Goal: Task Accomplishment & Management: Use online tool/utility

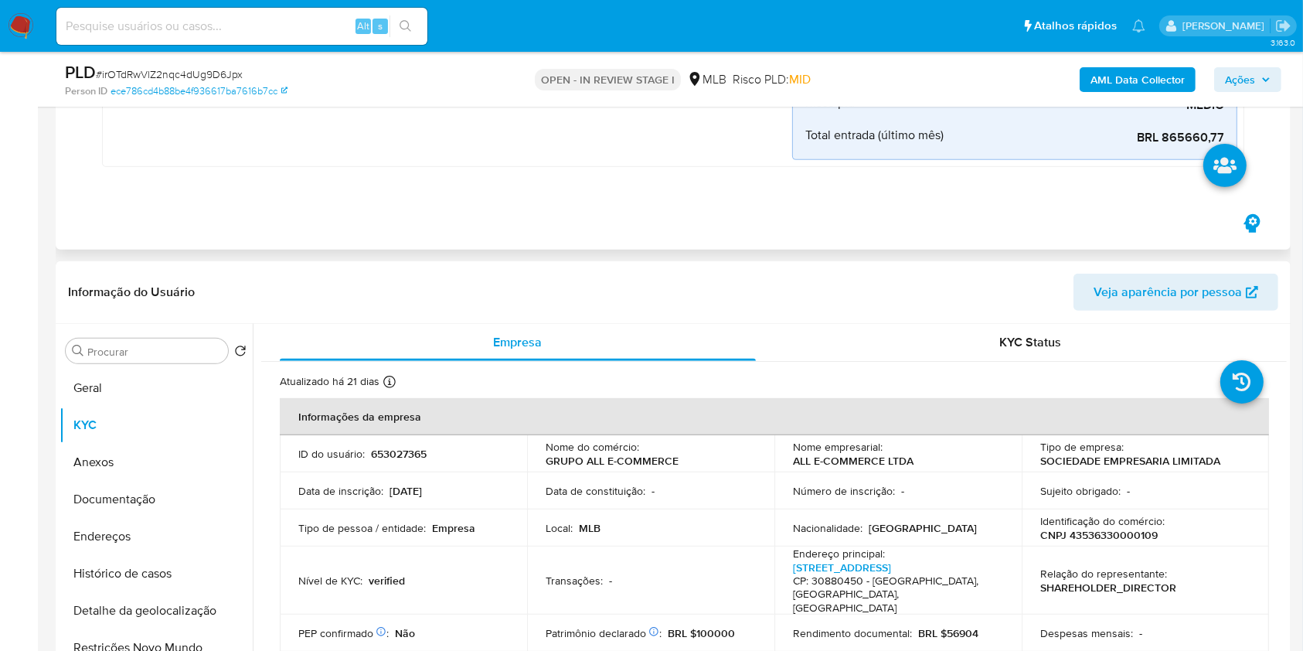
scroll to position [597, 0]
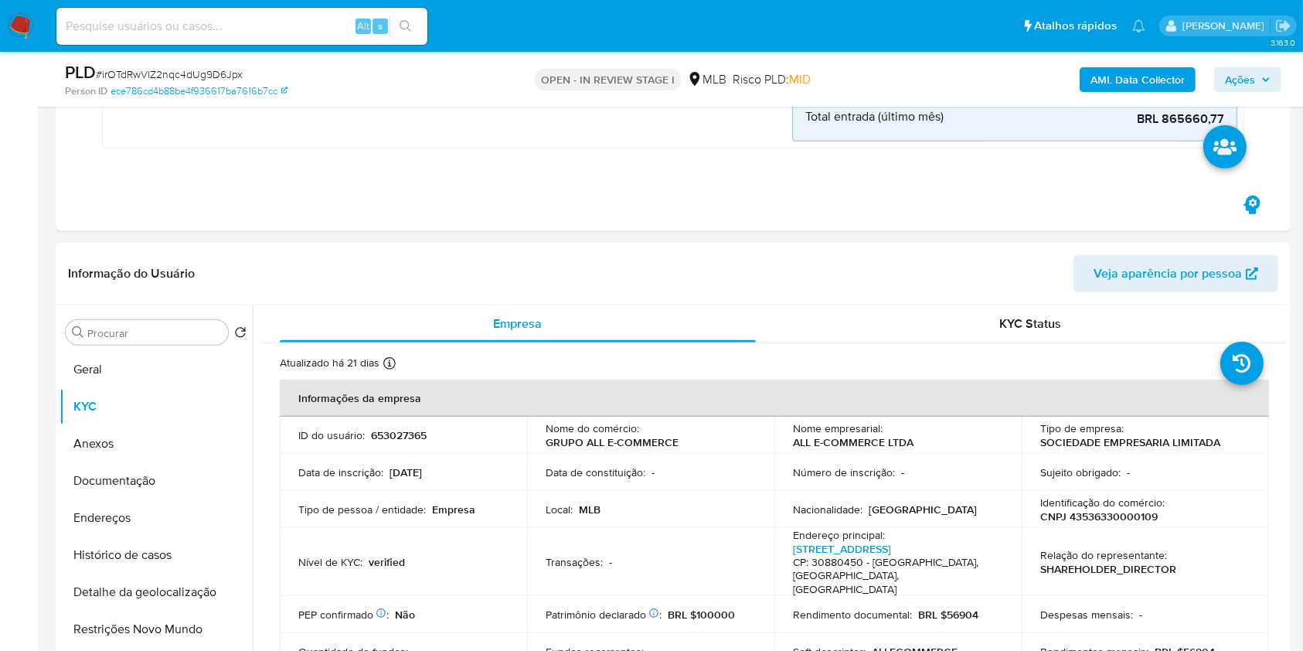
click at [1262, 76] on icon "button" at bounding box center [1265, 79] width 9 height 9
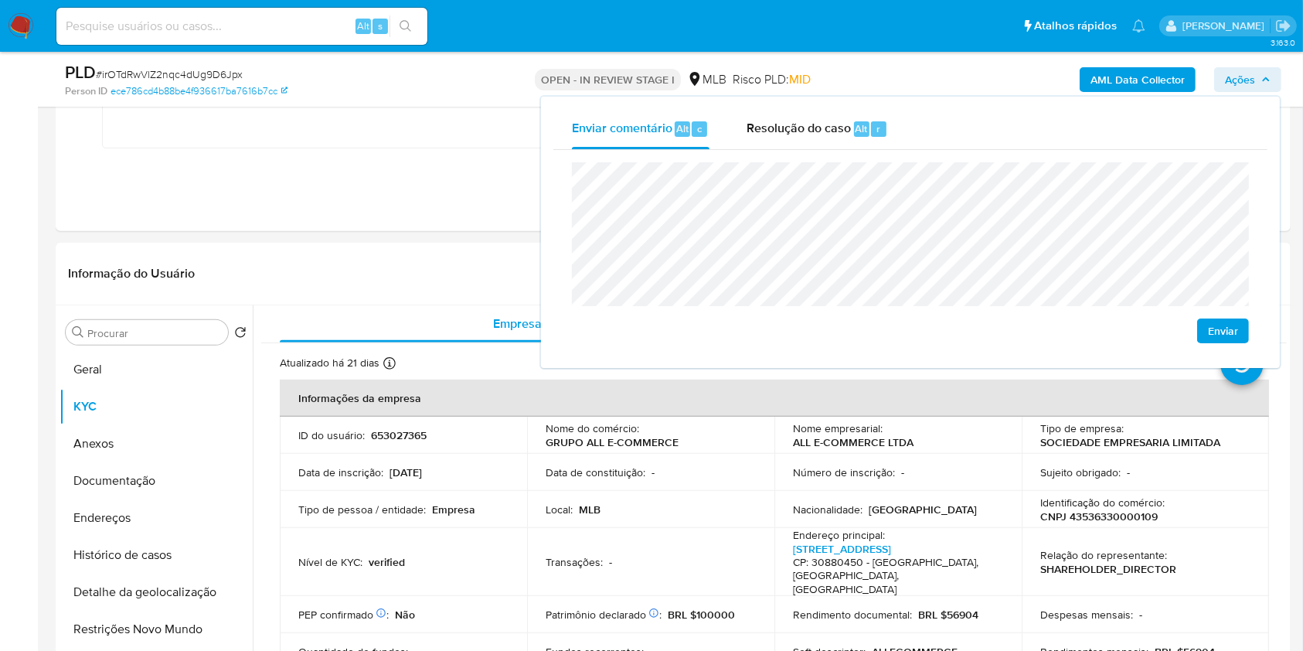
click at [1262, 76] on icon "button" at bounding box center [1265, 79] width 9 height 9
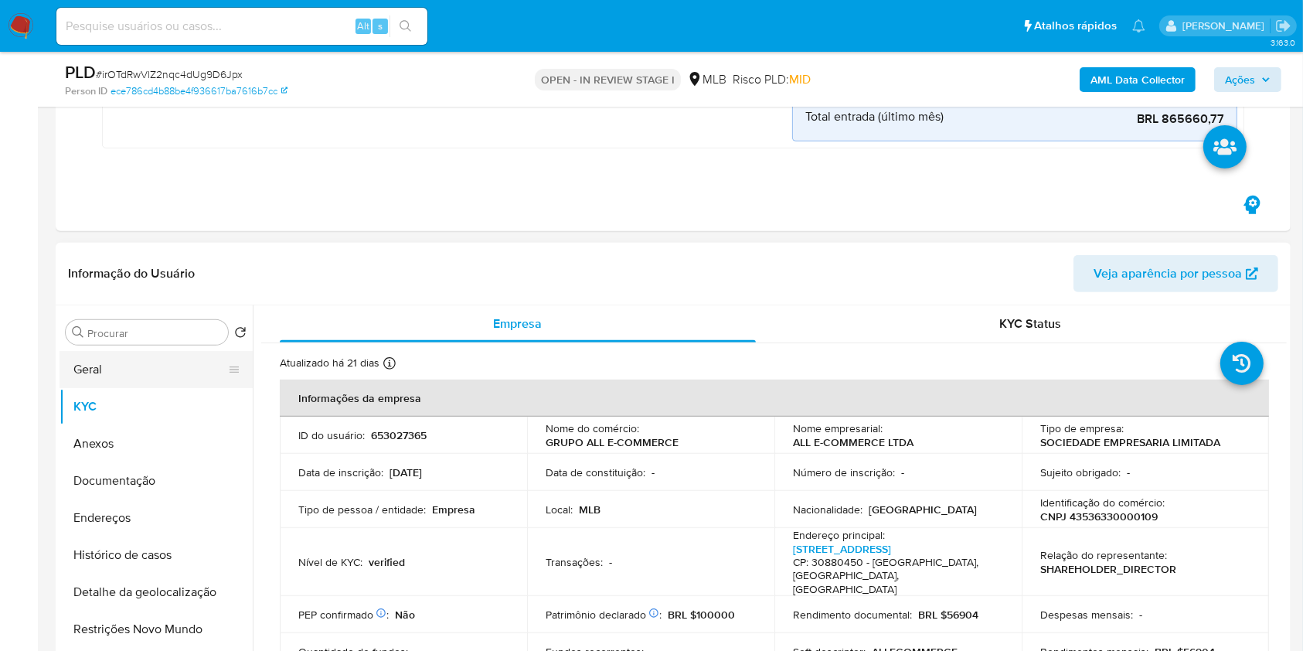
click at [100, 360] on button "Geral" at bounding box center [149, 369] width 181 height 37
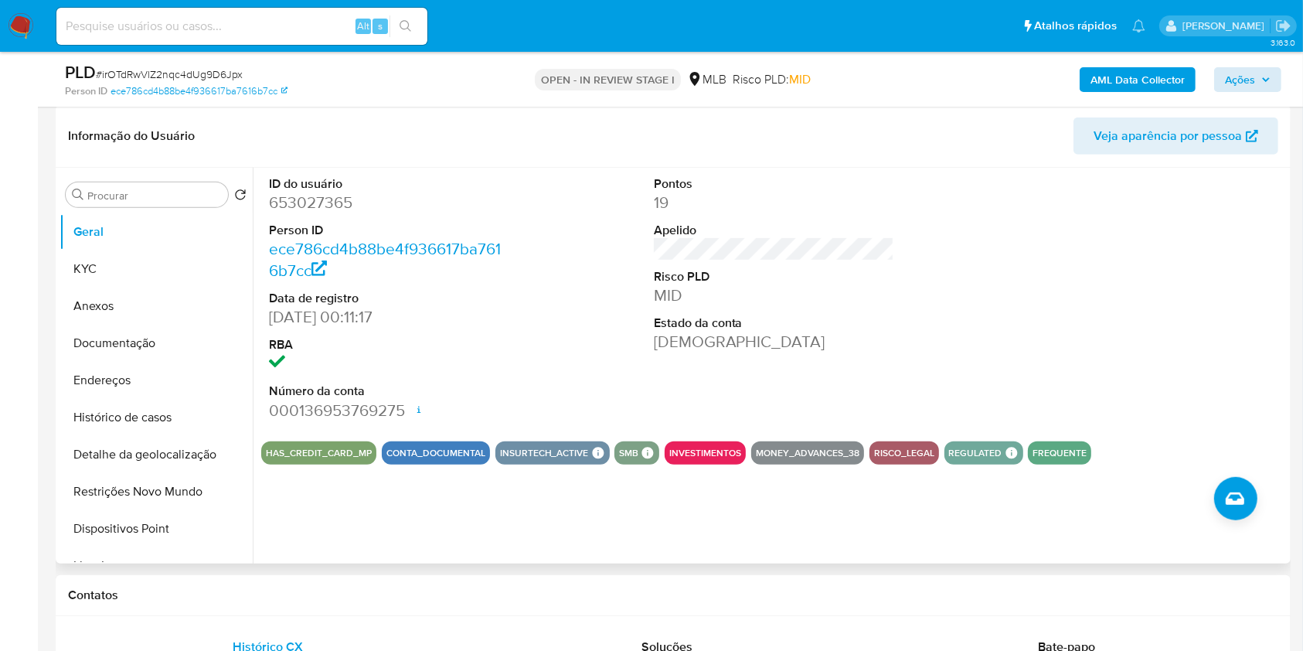
scroll to position [766, 0]
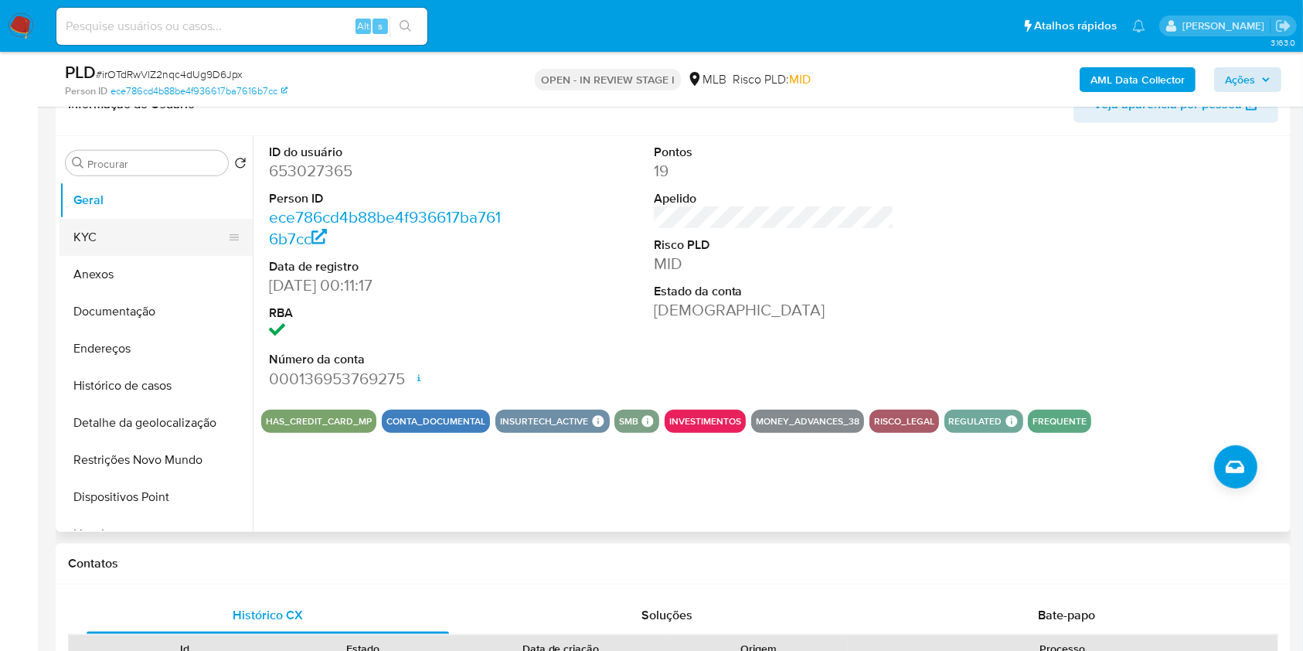
click at [178, 230] on button "KYC" at bounding box center [149, 237] width 181 height 37
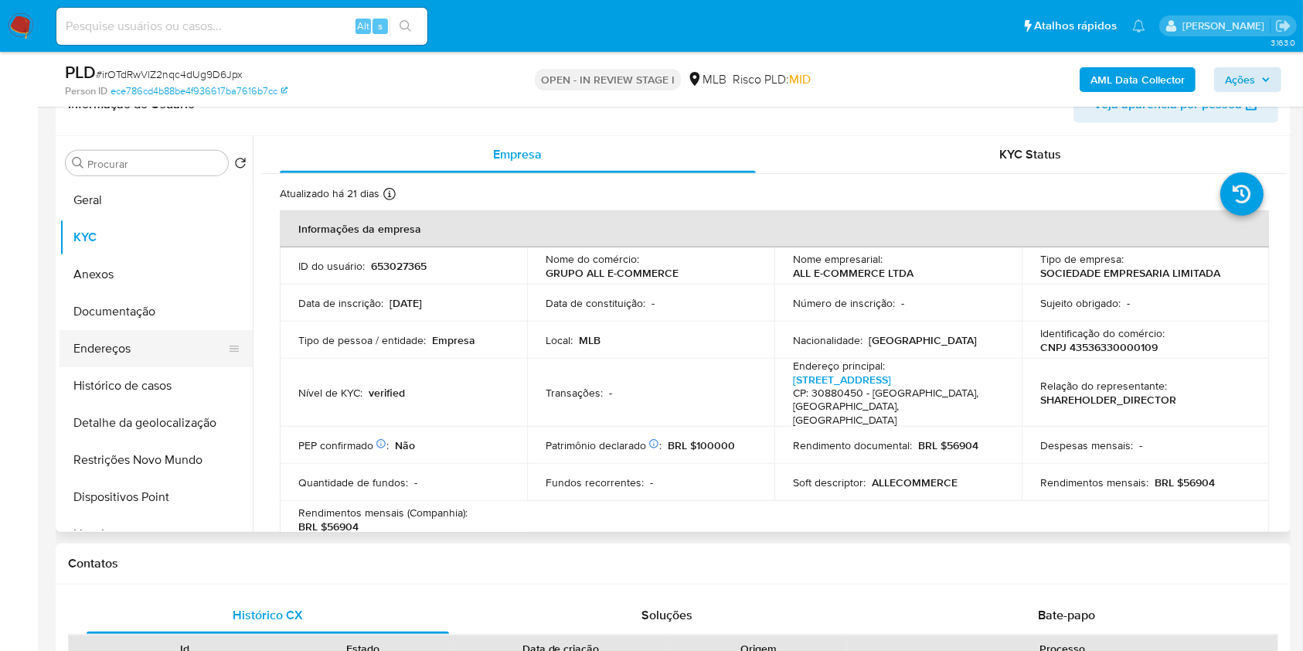
click at [114, 333] on button "Endereços" at bounding box center [149, 348] width 181 height 37
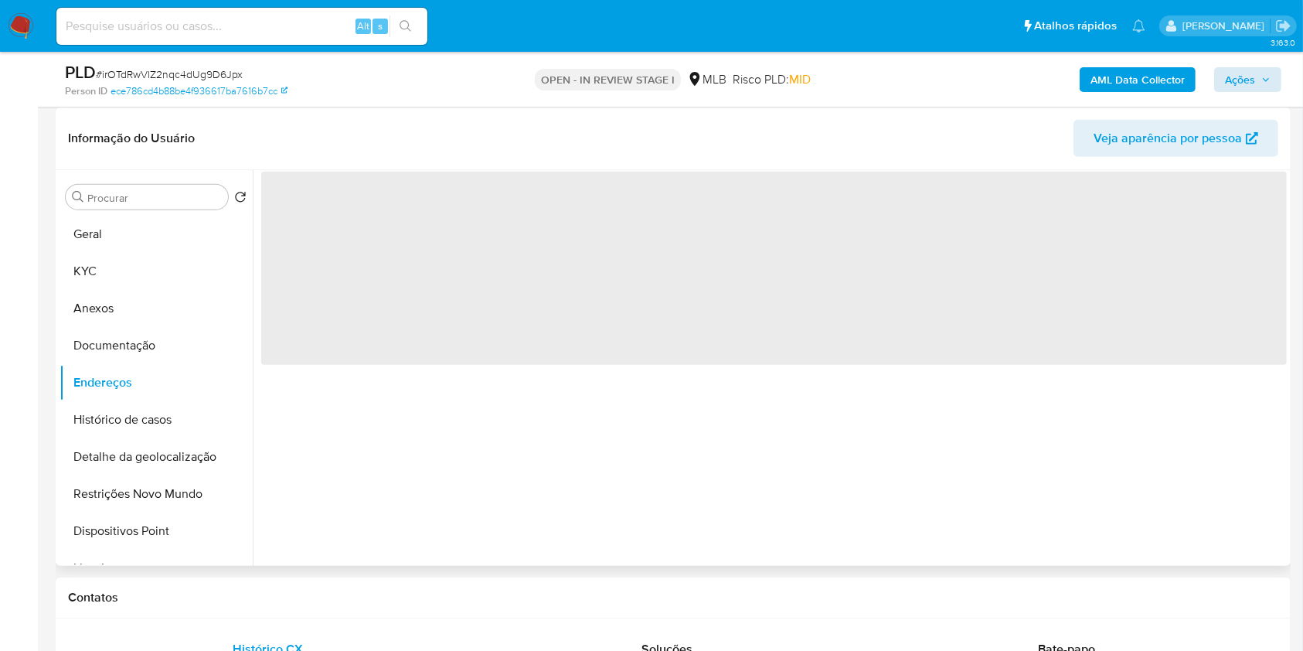
scroll to position [712, 0]
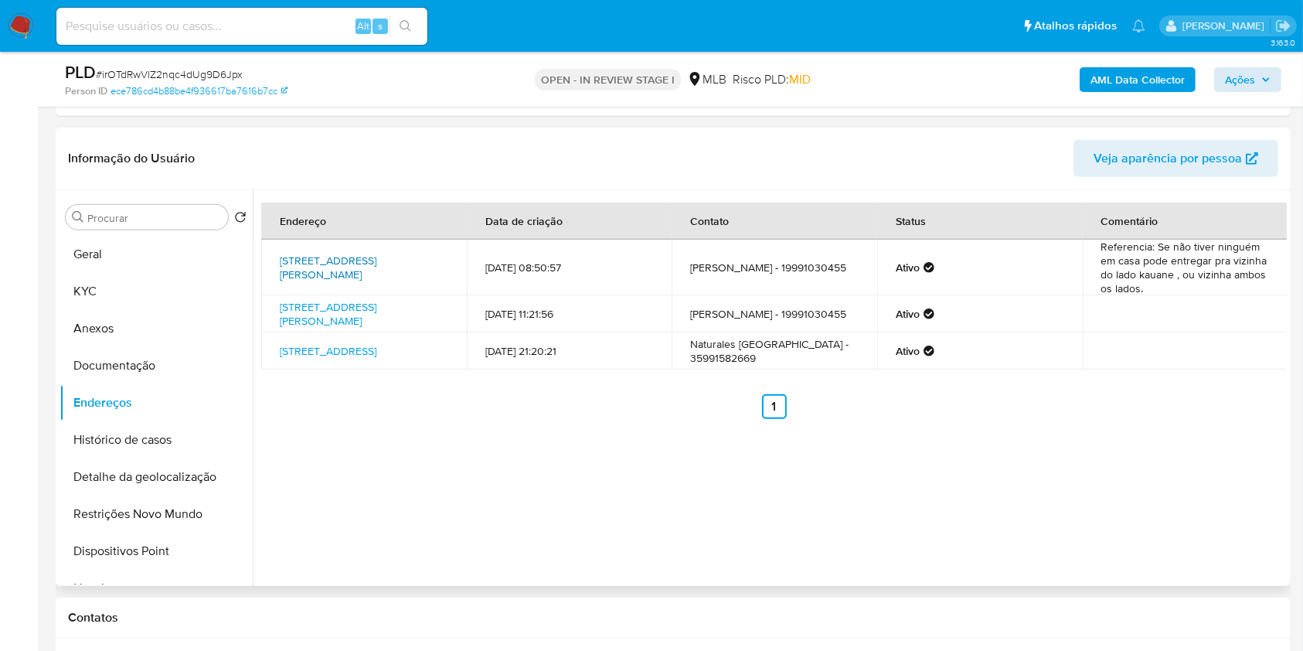
click at [327, 261] on link "[STREET_ADDRESS][PERSON_NAME]" at bounding box center [328, 267] width 97 height 29
click at [324, 308] on link "[STREET_ADDRESS][PERSON_NAME]" at bounding box center [328, 313] width 97 height 29
click at [321, 348] on link "[STREET_ADDRESS]" at bounding box center [328, 350] width 97 height 15
click at [202, 366] on button "Documentação" at bounding box center [149, 365] width 181 height 37
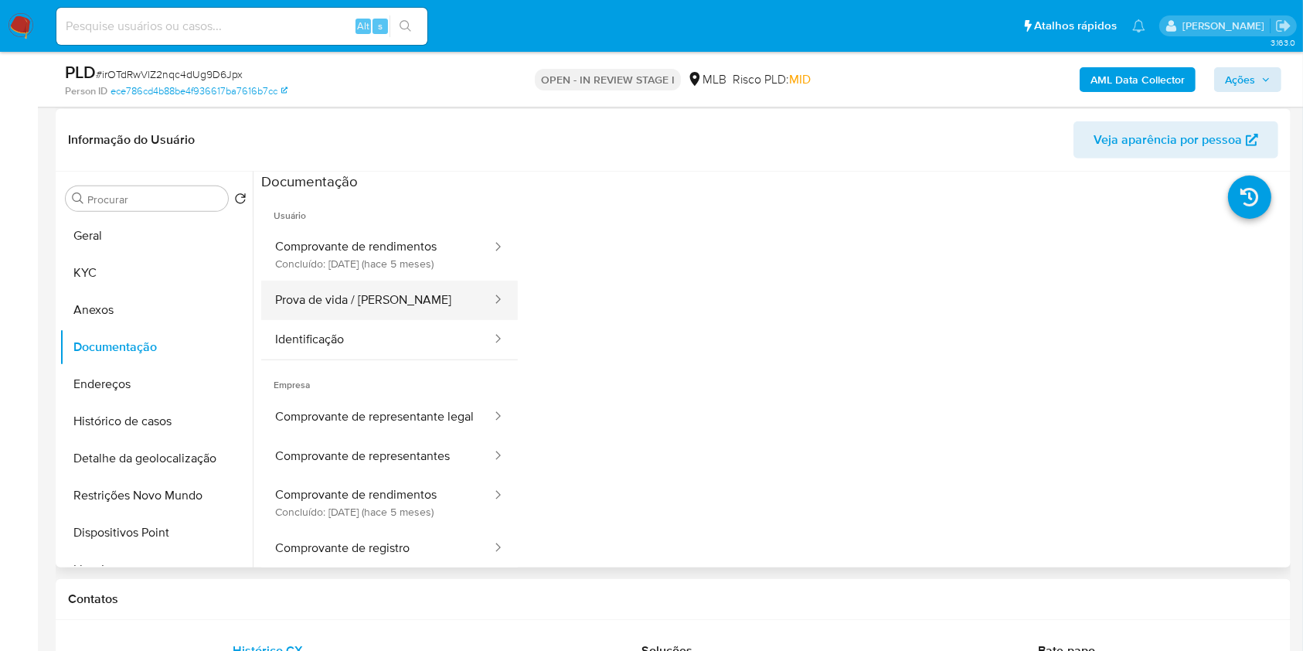
click at [431, 311] on button "Prova de vida / [PERSON_NAME]" at bounding box center [377, 299] width 232 height 39
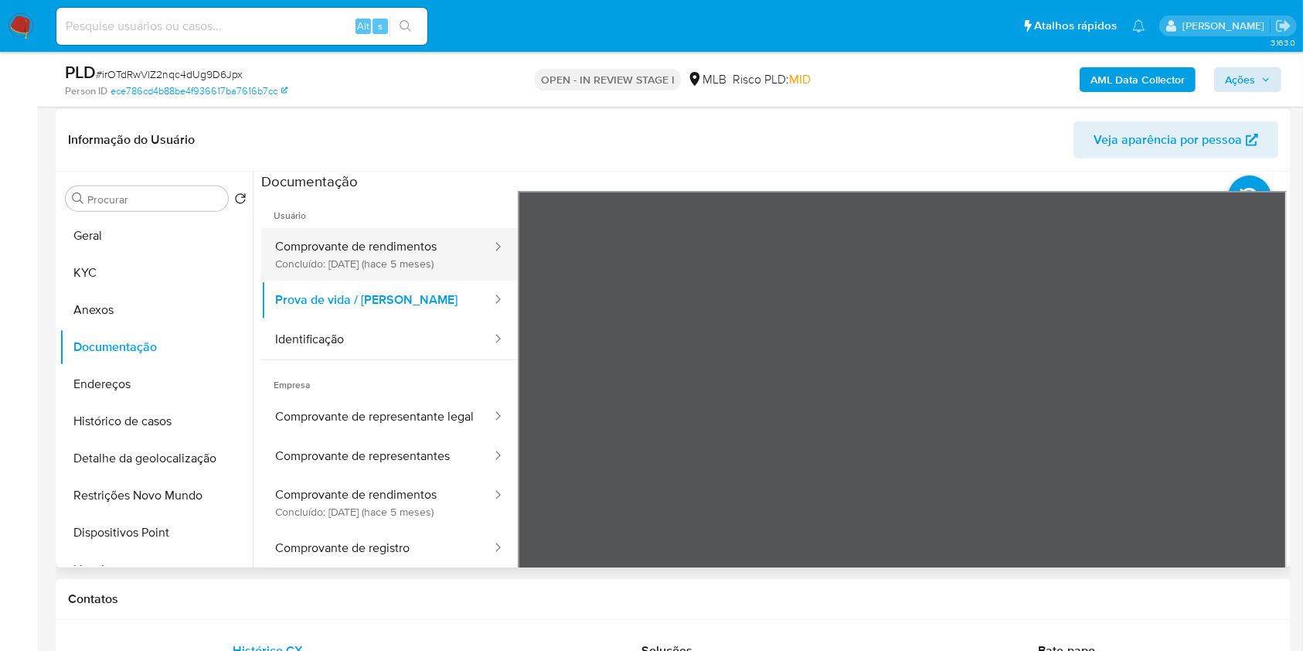
click at [361, 263] on button "Comprovante de rendimentos Concluído: [DATE] (hace 5 meses)" at bounding box center [377, 254] width 232 height 53
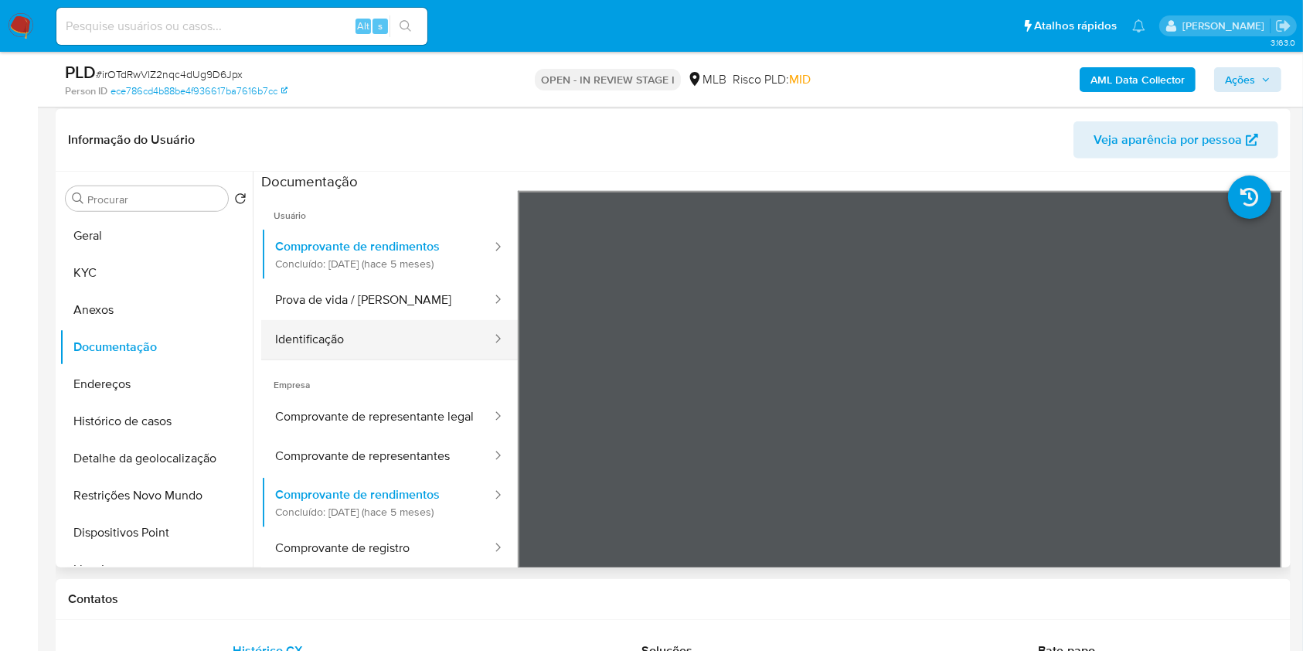
click at [369, 342] on button "Identificação" at bounding box center [377, 339] width 232 height 39
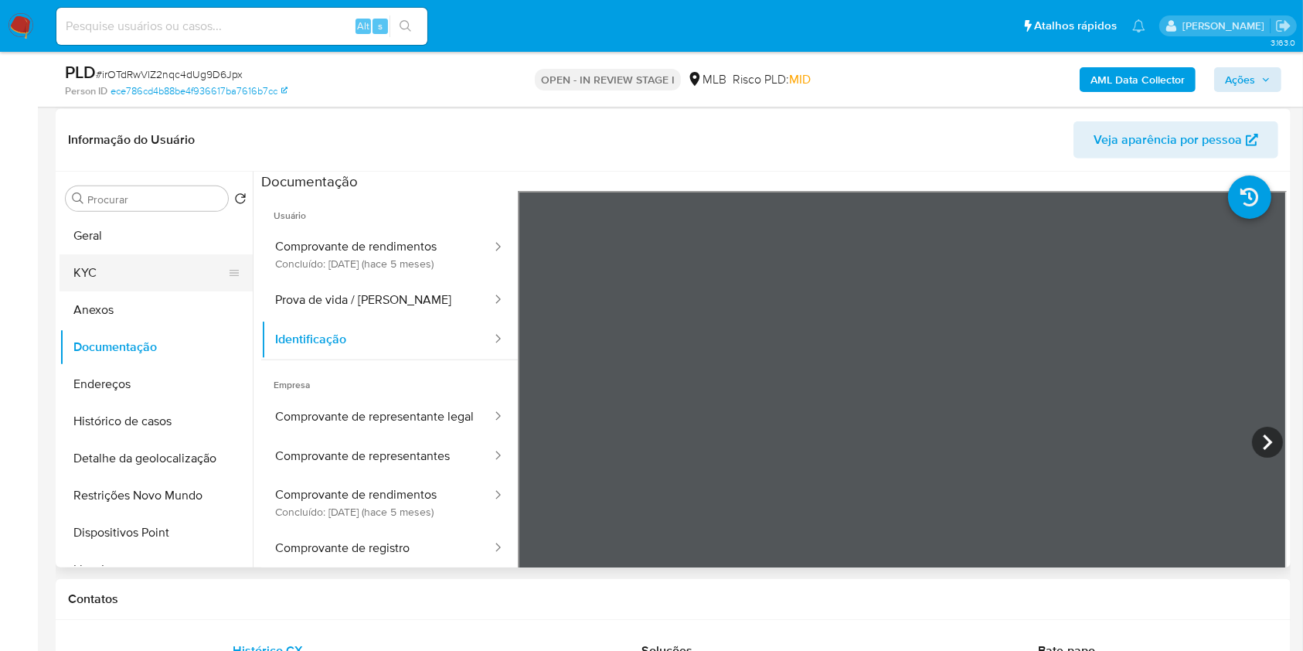
click at [91, 270] on button "KYC" at bounding box center [149, 272] width 181 height 37
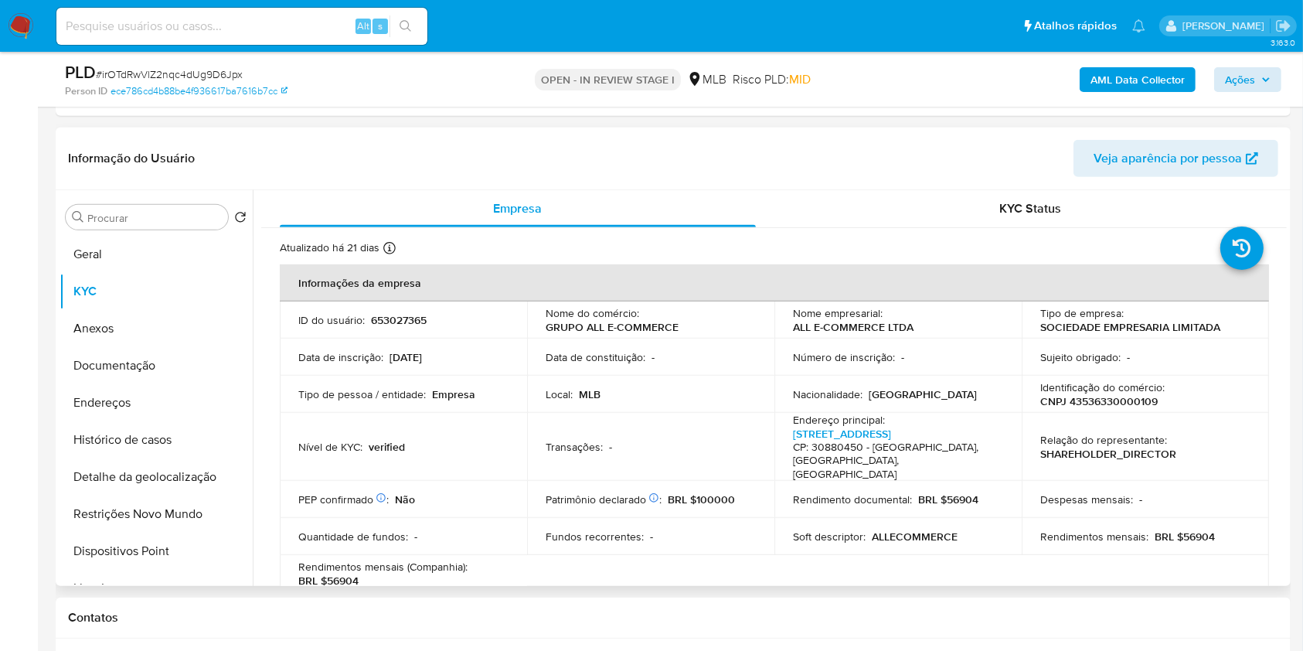
click at [653, 324] on p "GRUPO ALL E-COMMERCE" at bounding box center [611, 327] width 133 height 14
click at [652, 324] on p "GRUPO ALL E-COMMERCE" at bounding box center [611, 327] width 133 height 14
drag, startPoint x: 653, startPoint y: 324, endPoint x: 23, endPoint y: 355, distance: 630.5
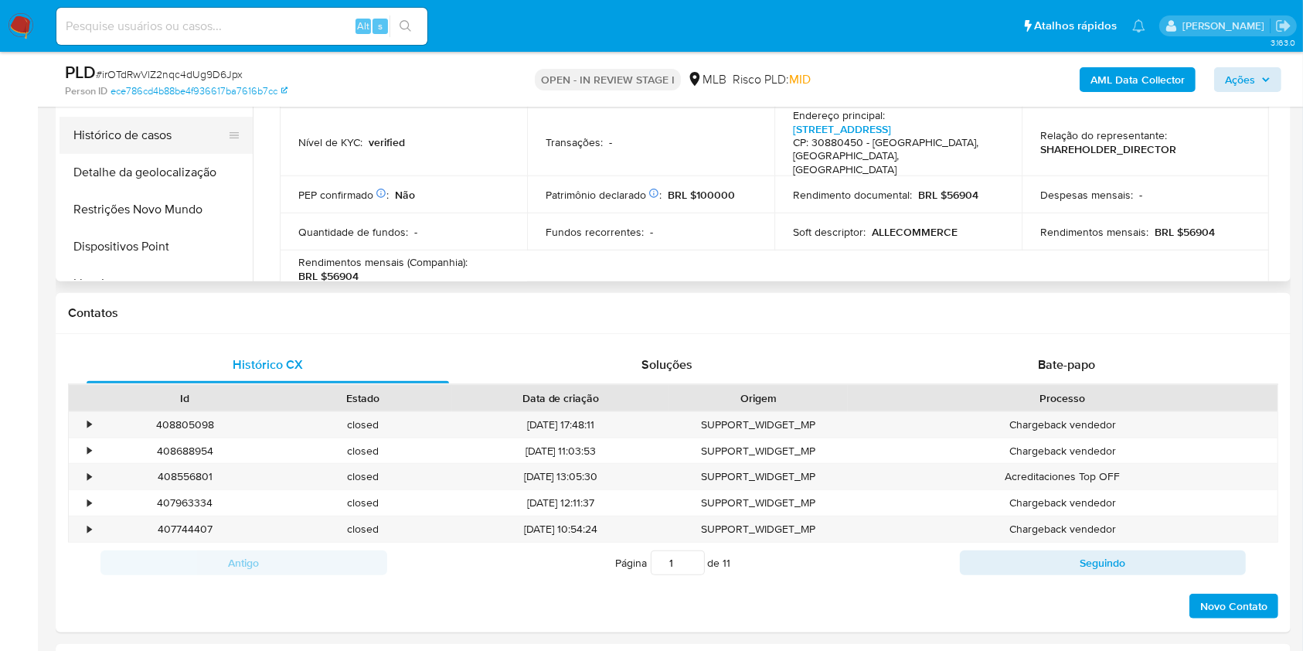
click at [172, 137] on button "Histórico de casos" at bounding box center [149, 135] width 181 height 37
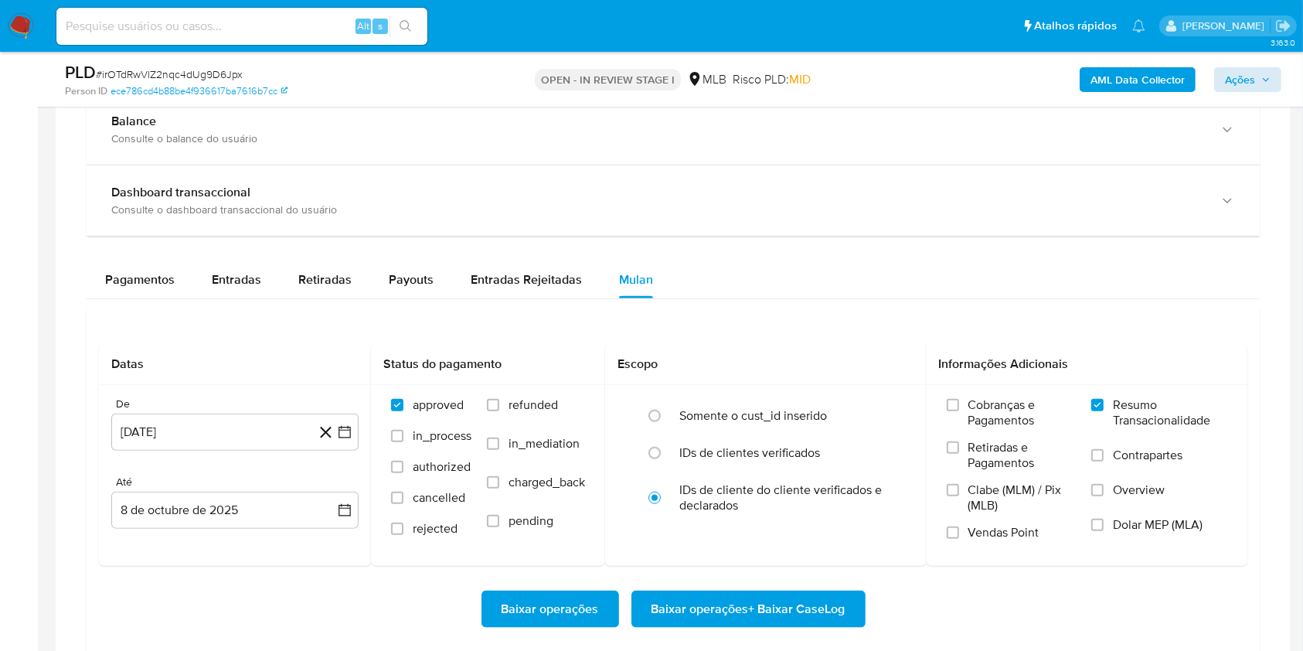
click at [232, 255] on div "Balance Consulte o balance do usuário Dashboard transaccional Consulte o dashbo…" at bounding box center [673, 423] width 1173 height 658
click at [228, 276] on span "Entradas" at bounding box center [236, 279] width 49 height 18
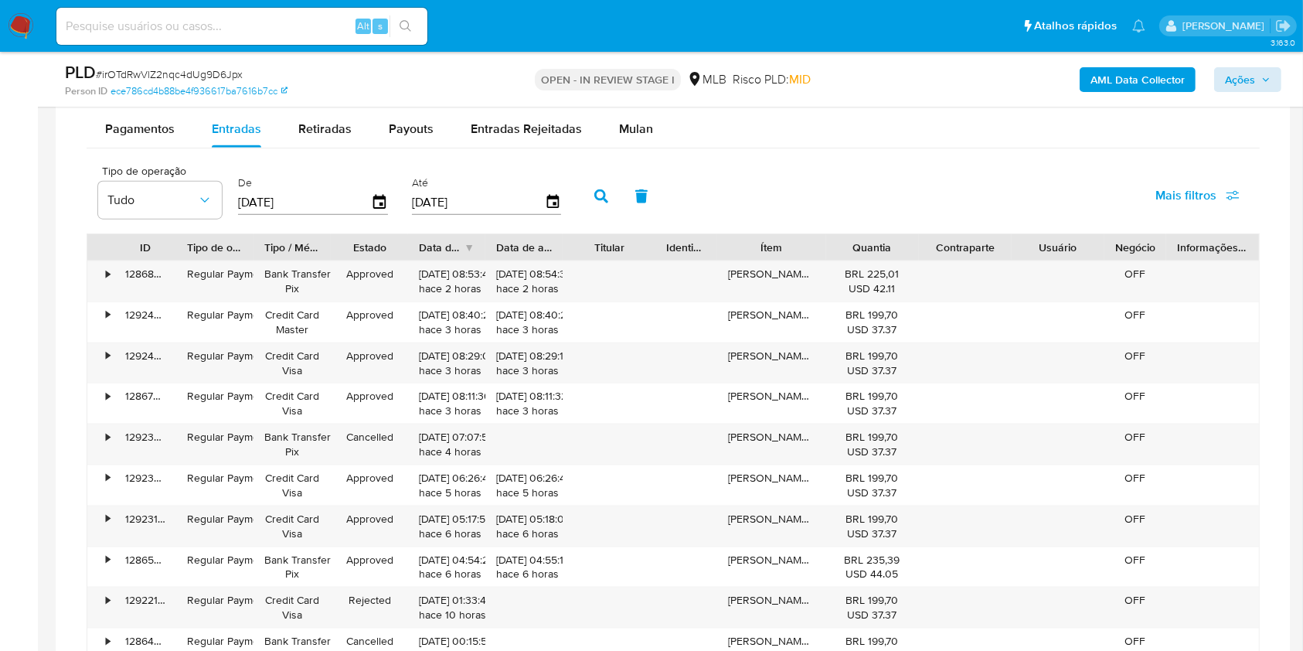
scroll to position [1784, 0]
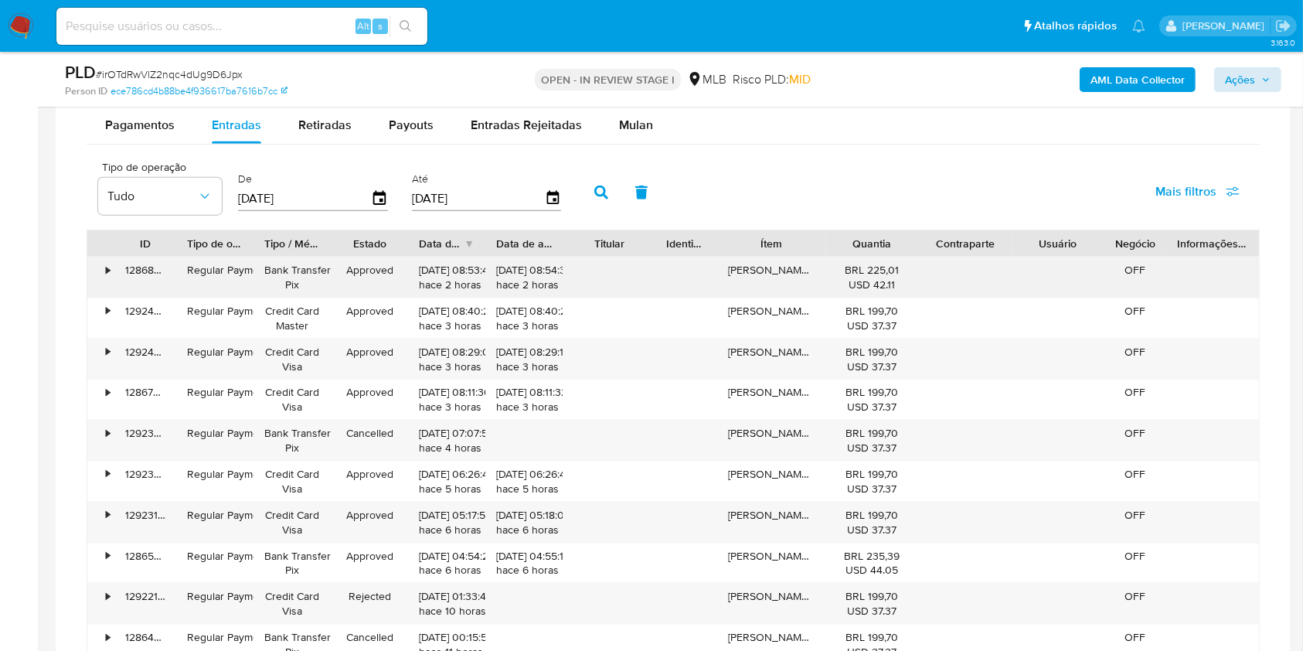
click at [775, 274] on div "[PERSON_NAME] | AllStarBR" at bounding box center [771, 277] width 108 height 40
click at [774, 274] on div "[PERSON_NAME] | AllStarBR" at bounding box center [771, 277] width 108 height 40
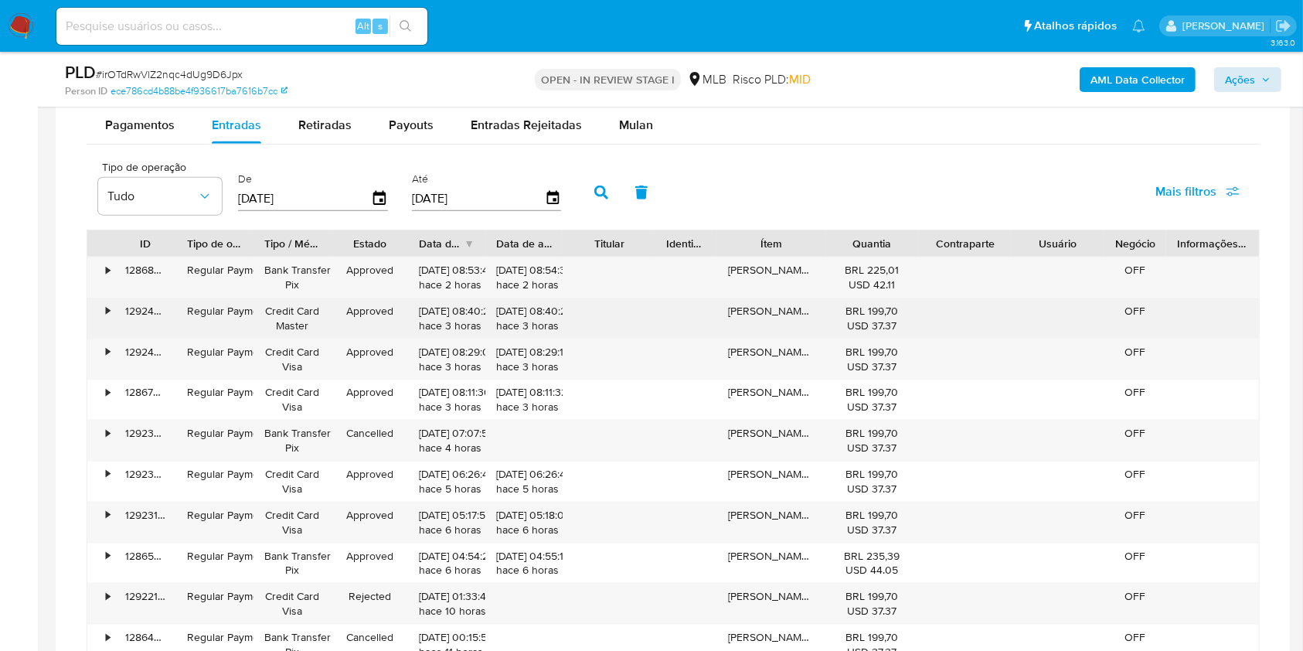
click at [770, 309] on div "[PERSON_NAME] | AllStarBR" at bounding box center [771, 318] width 108 height 40
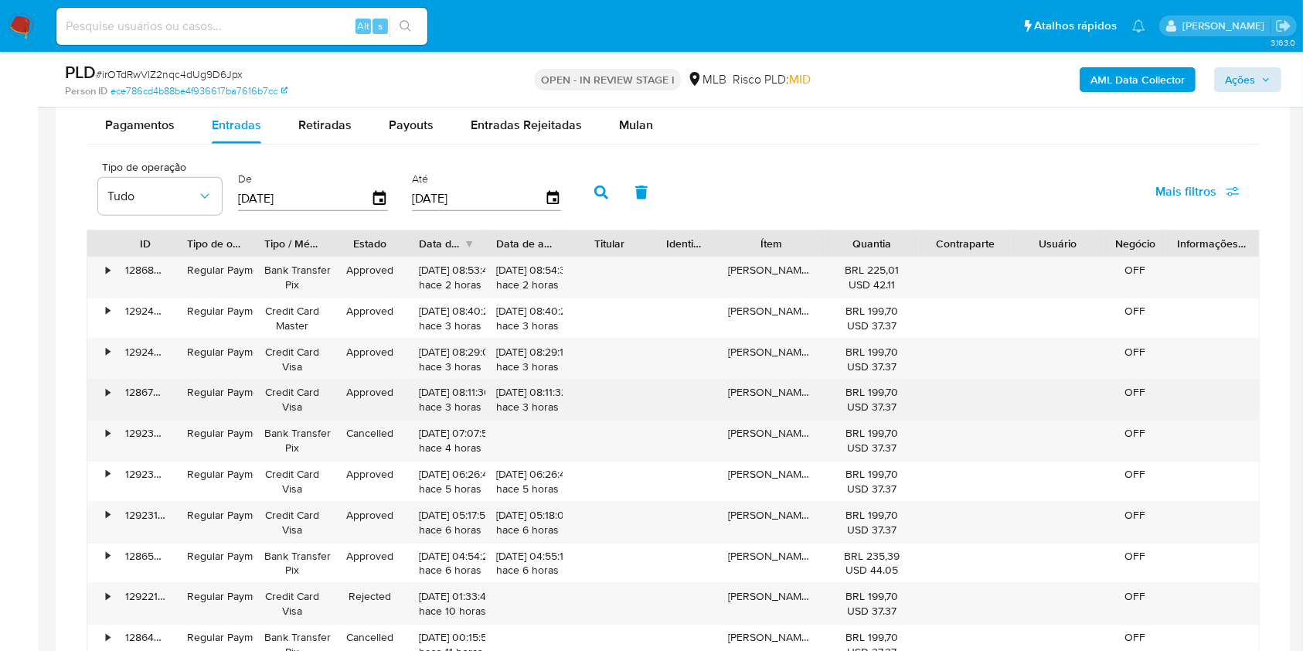
drag, startPoint x: 770, startPoint y: 309, endPoint x: 744, endPoint y: 399, distance: 93.2
click at [744, 399] on div "[PERSON_NAME] | AllStarBR" at bounding box center [771, 399] width 108 height 40
click at [743, 399] on div "[PERSON_NAME] | AllStarBR" at bounding box center [771, 399] width 108 height 40
click at [742, 399] on div "[PERSON_NAME] | AllStarBR" at bounding box center [771, 399] width 108 height 40
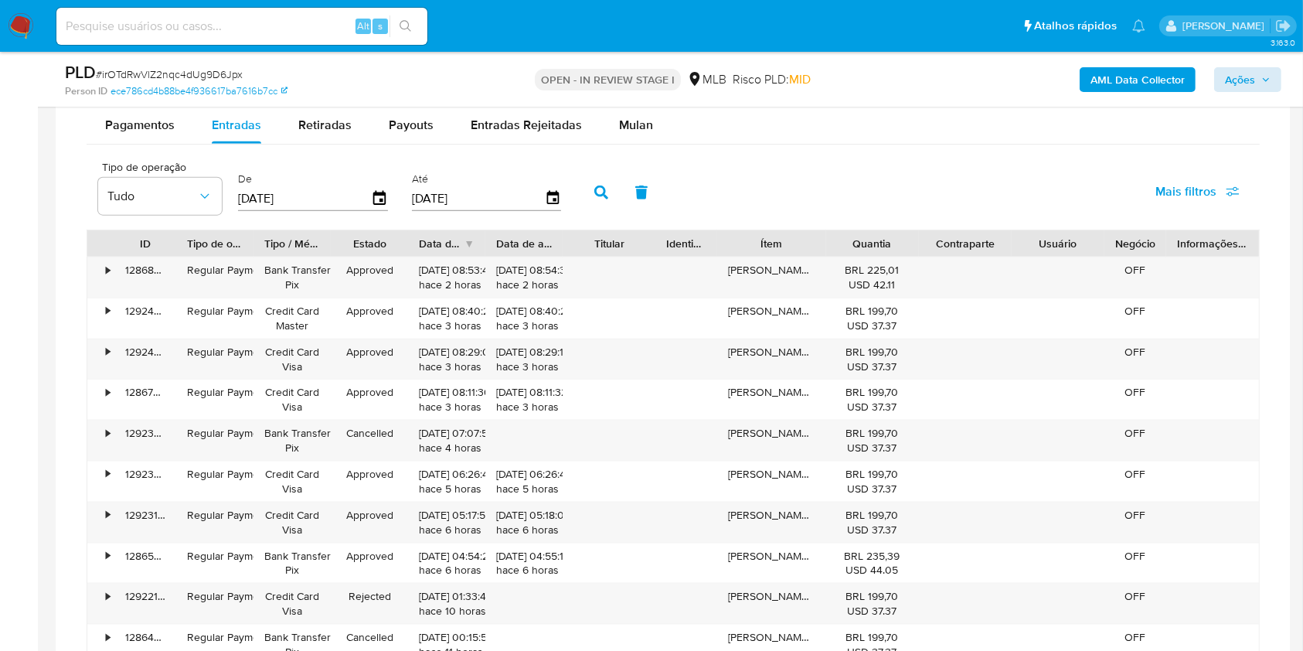
click at [1057, 190] on div "Tipo de operação Tudo De [DATE] Até [DATE] Mais filtros" at bounding box center [673, 190] width 1173 height 77
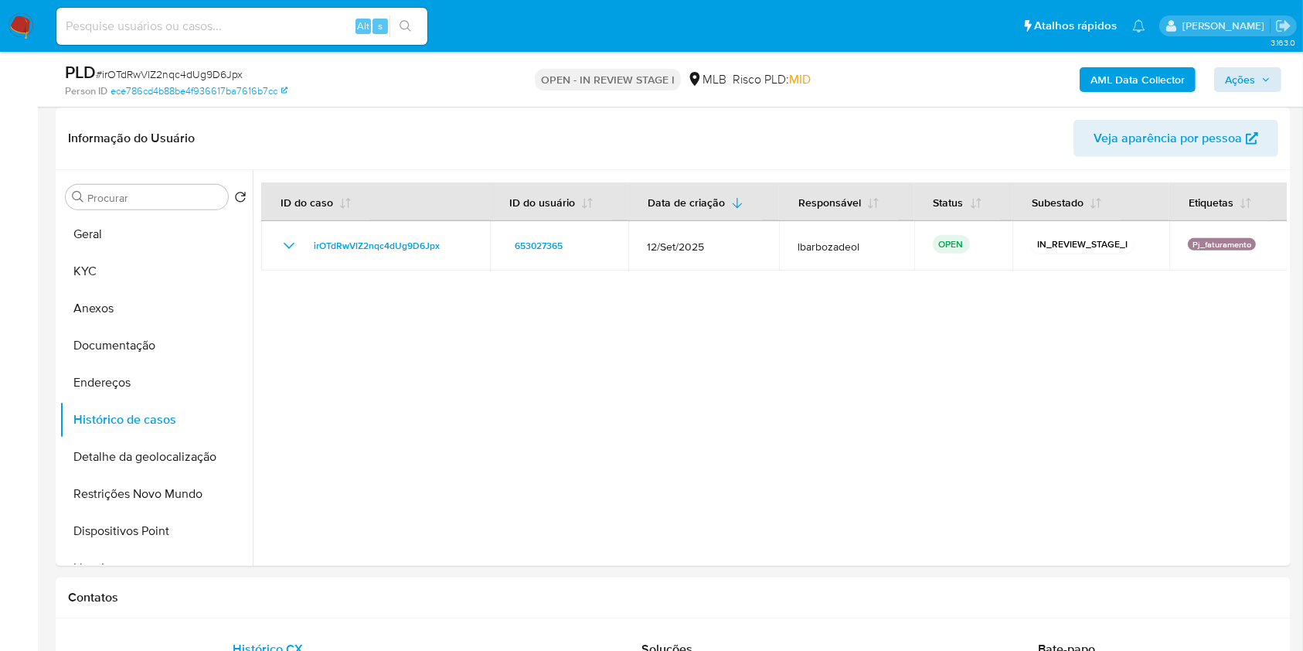
scroll to position [712, 0]
click at [192, 379] on button "Endereços" at bounding box center [149, 383] width 181 height 37
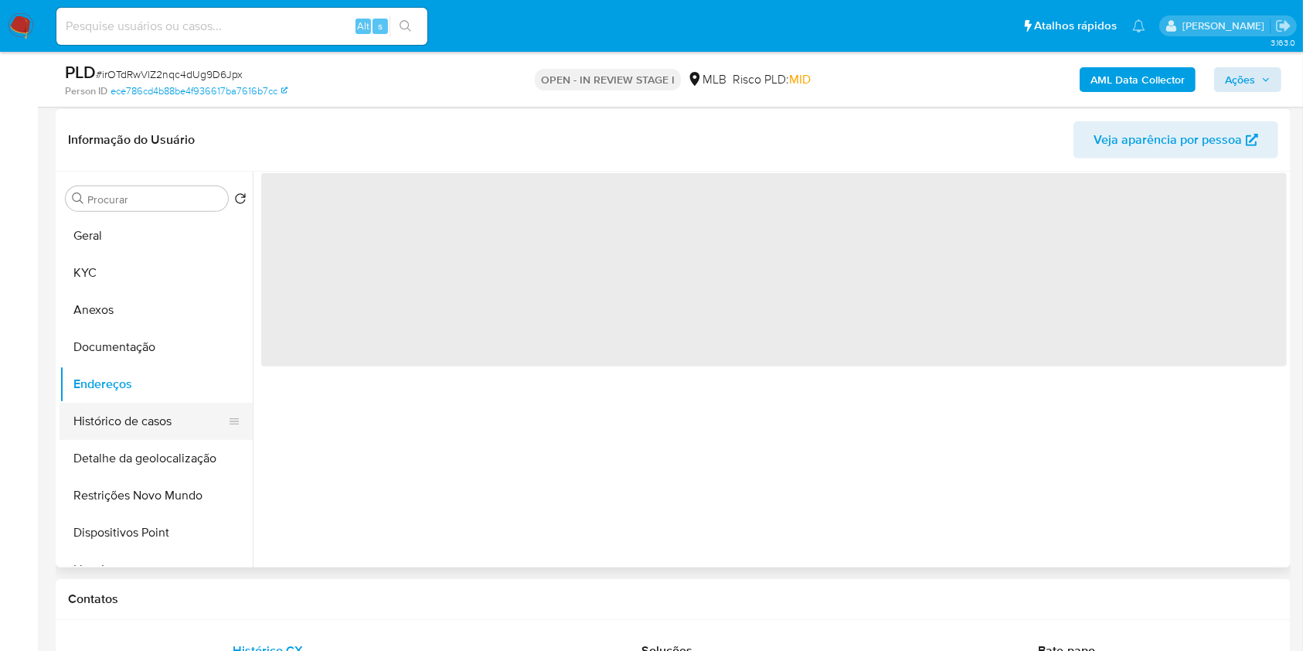
click at [188, 409] on button "Histórico de casos" at bounding box center [149, 421] width 181 height 37
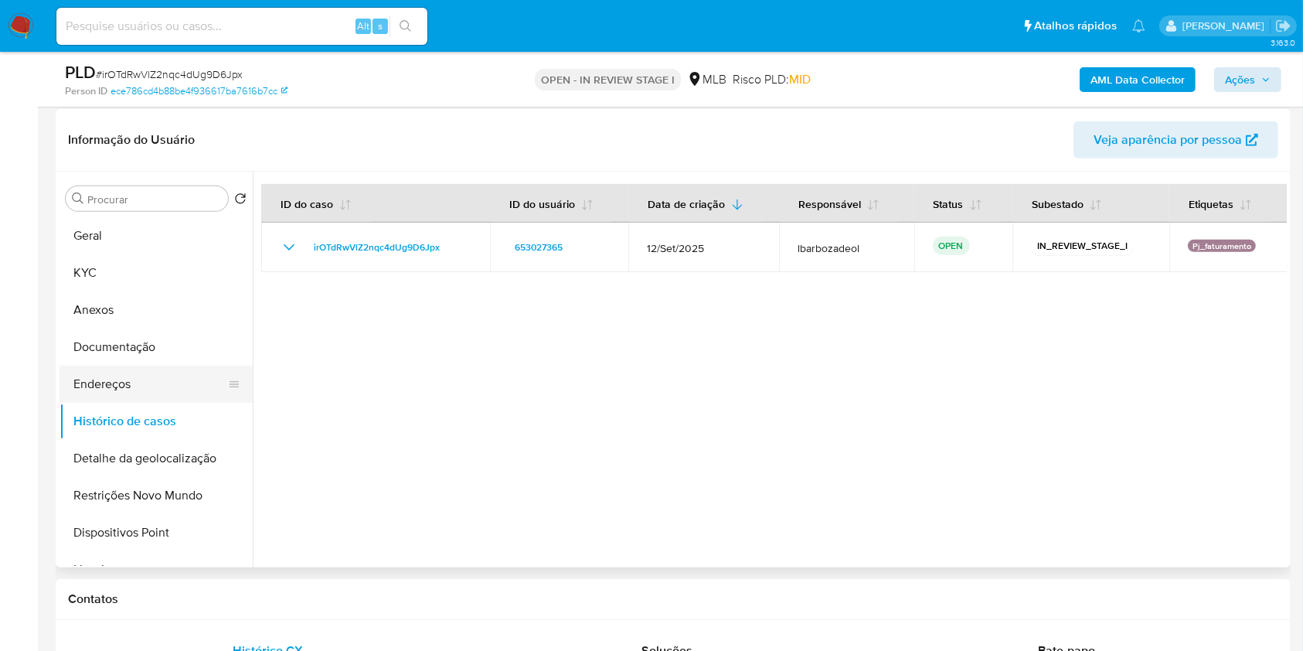
click at [170, 373] on button "Endereços" at bounding box center [149, 383] width 181 height 37
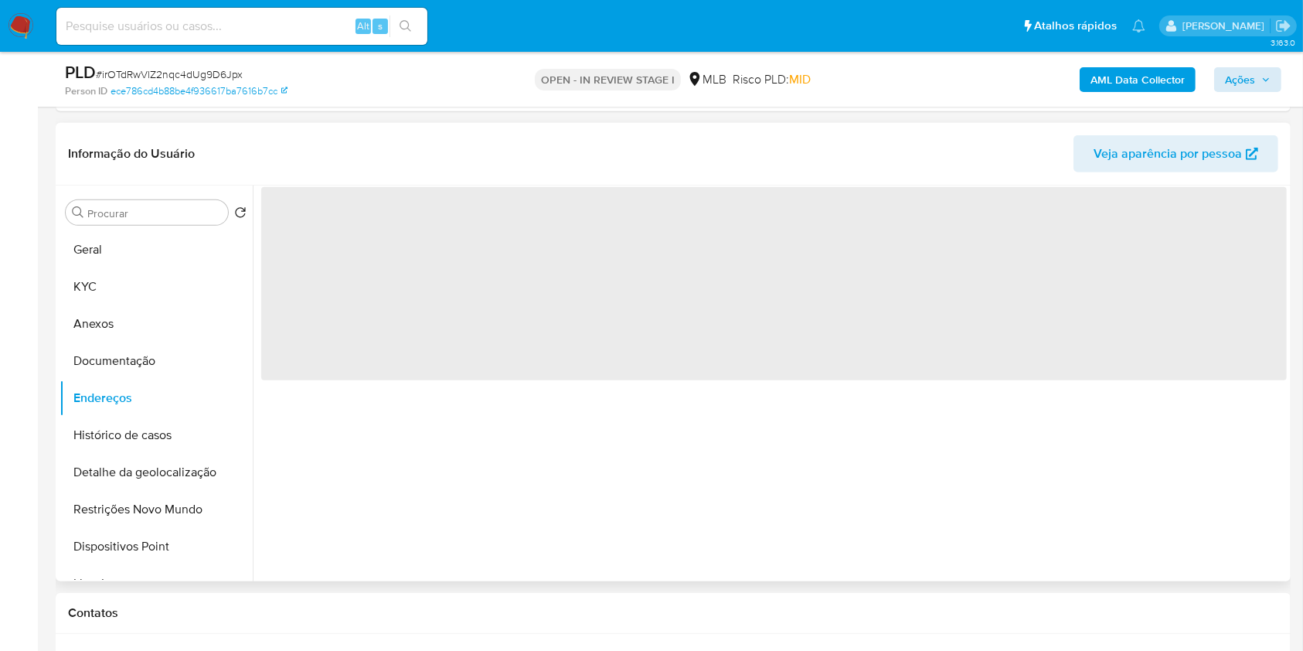
scroll to position [693, 0]
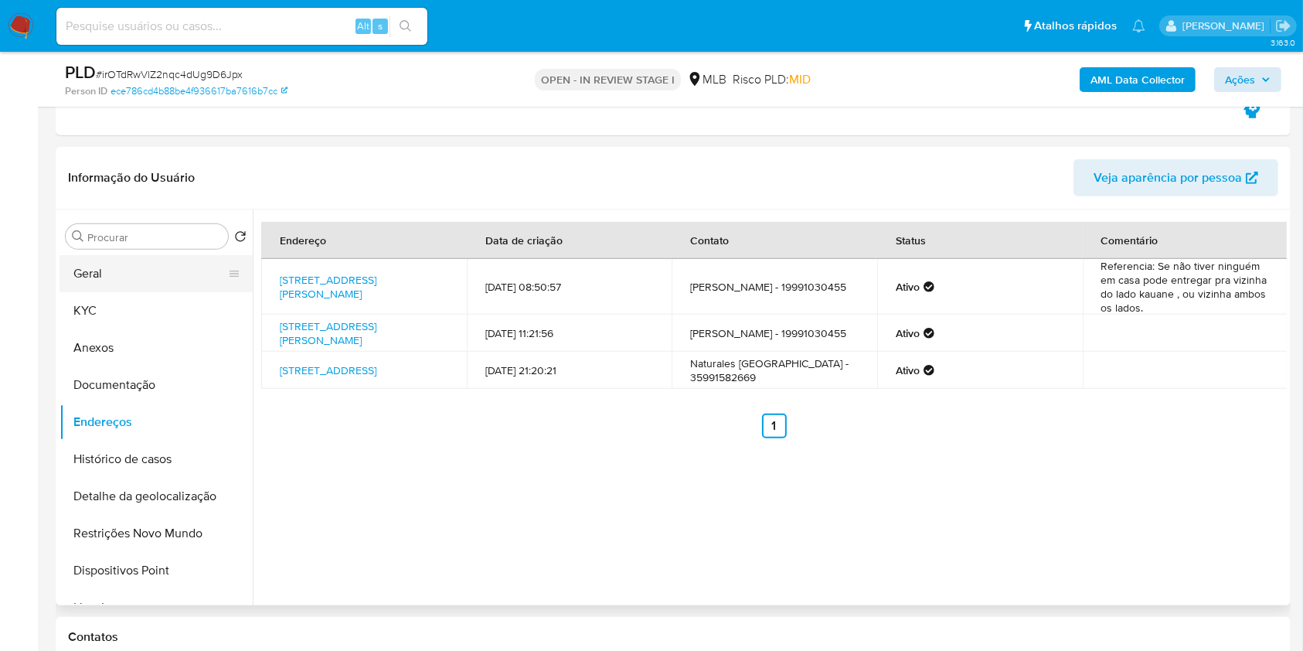
click at [157, 267] on button "Geral" at bounding box center [149, 273] width 181 height 37
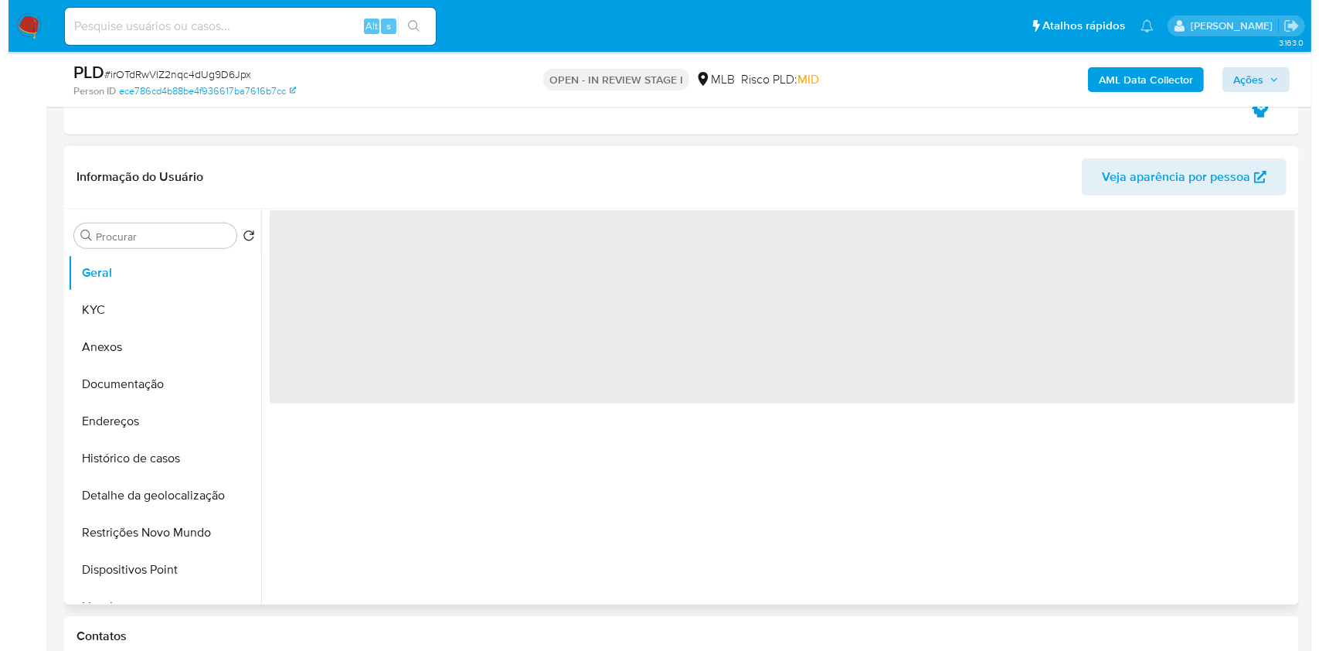
scroll to position [680, 0]
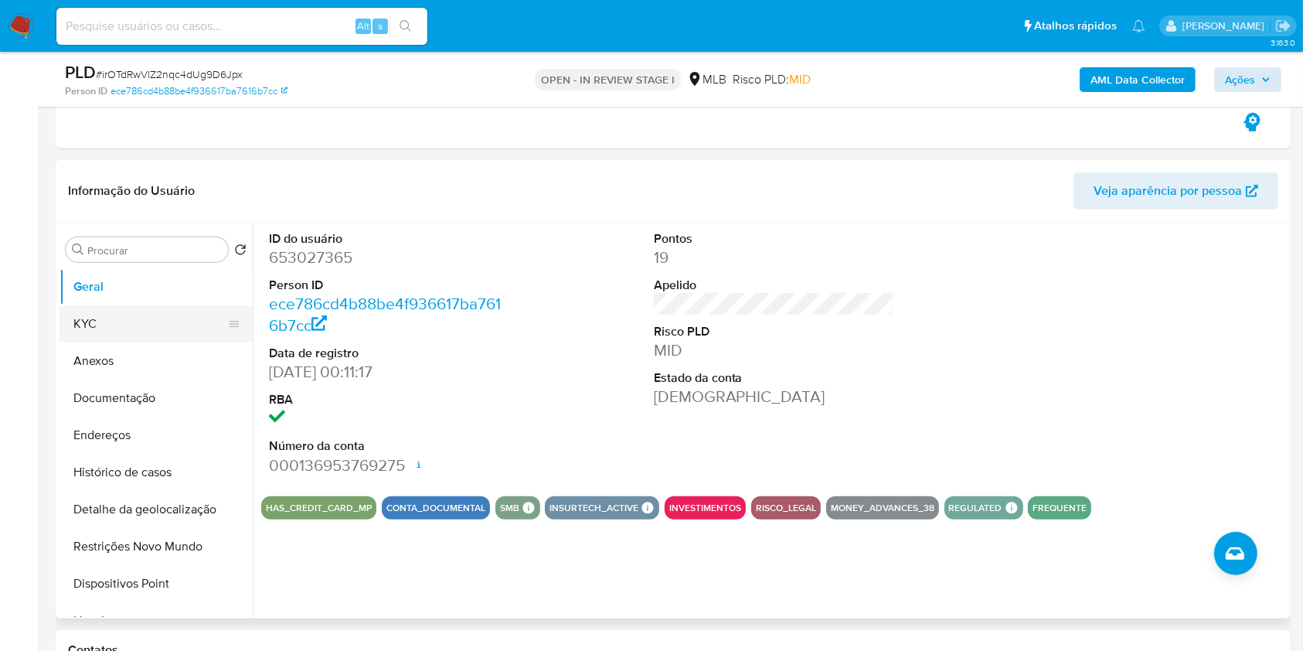
click at [137, 332] on button "KYC" at bounding box center [149, 323] width 181 height 37
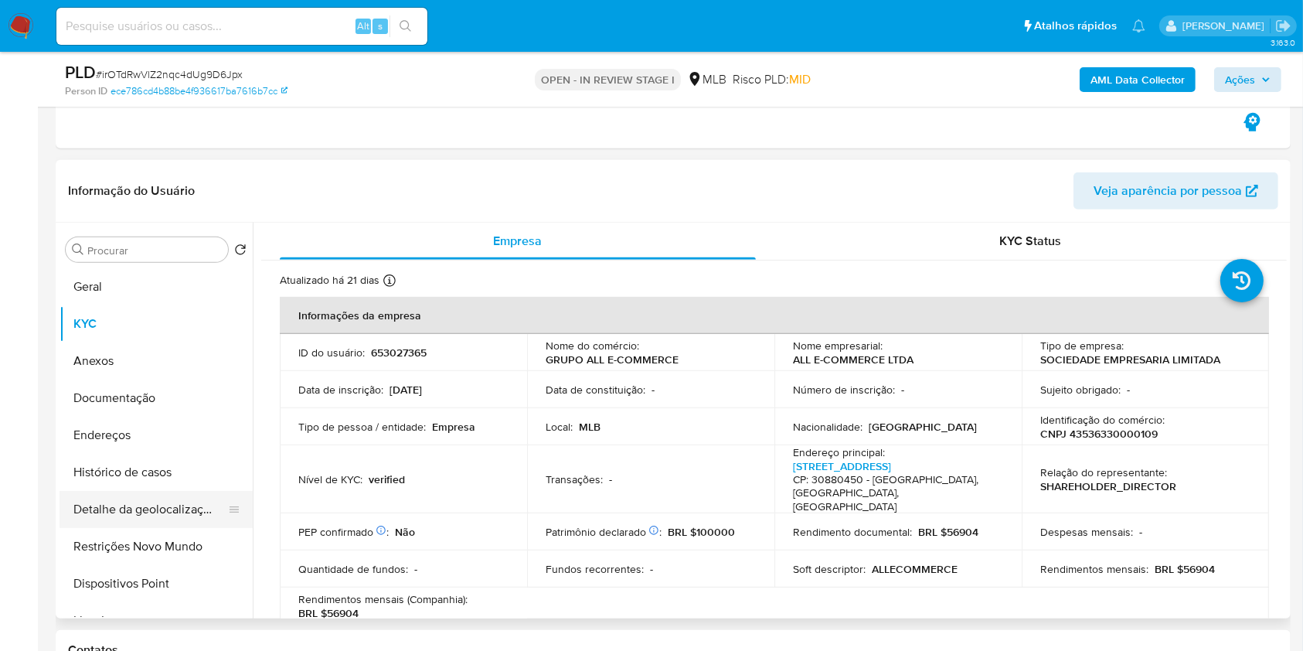
click at [152, 492] on button "Detalhe da geolocalização" at bounding box center [149, 509] width 181 height 37
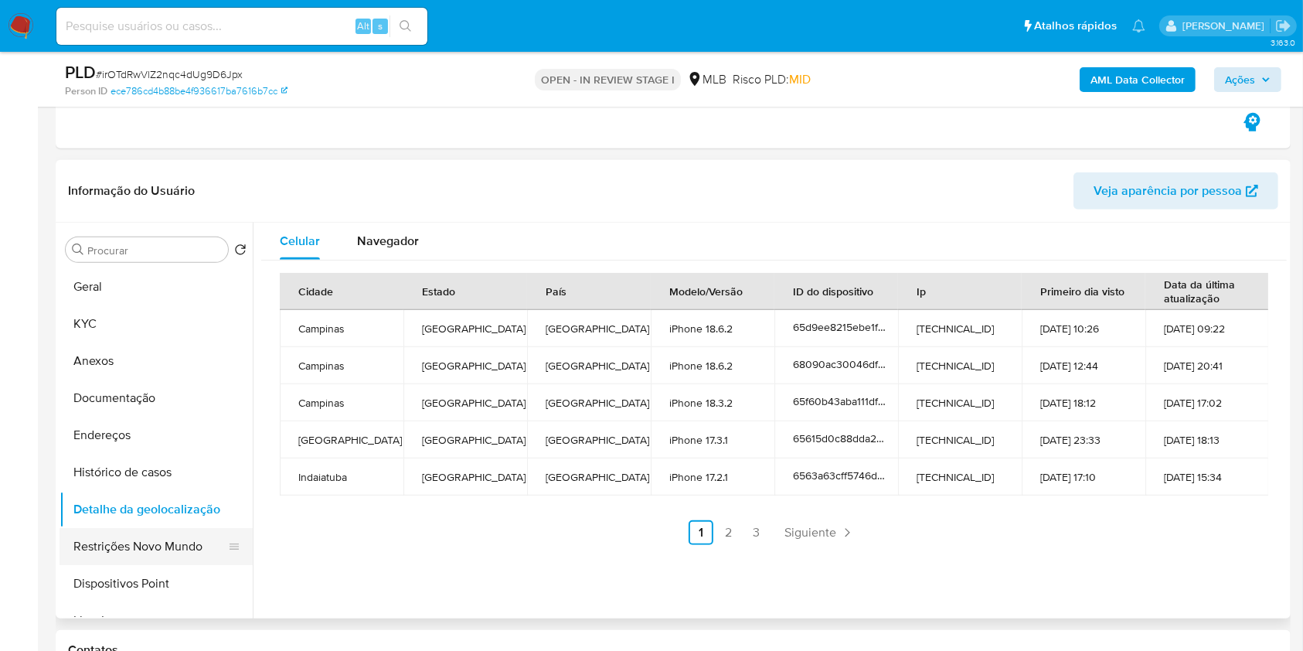
click at [169, 547] on button "Restrições Novo Mundo" at bounding box center [149, 546] width 181 height 37
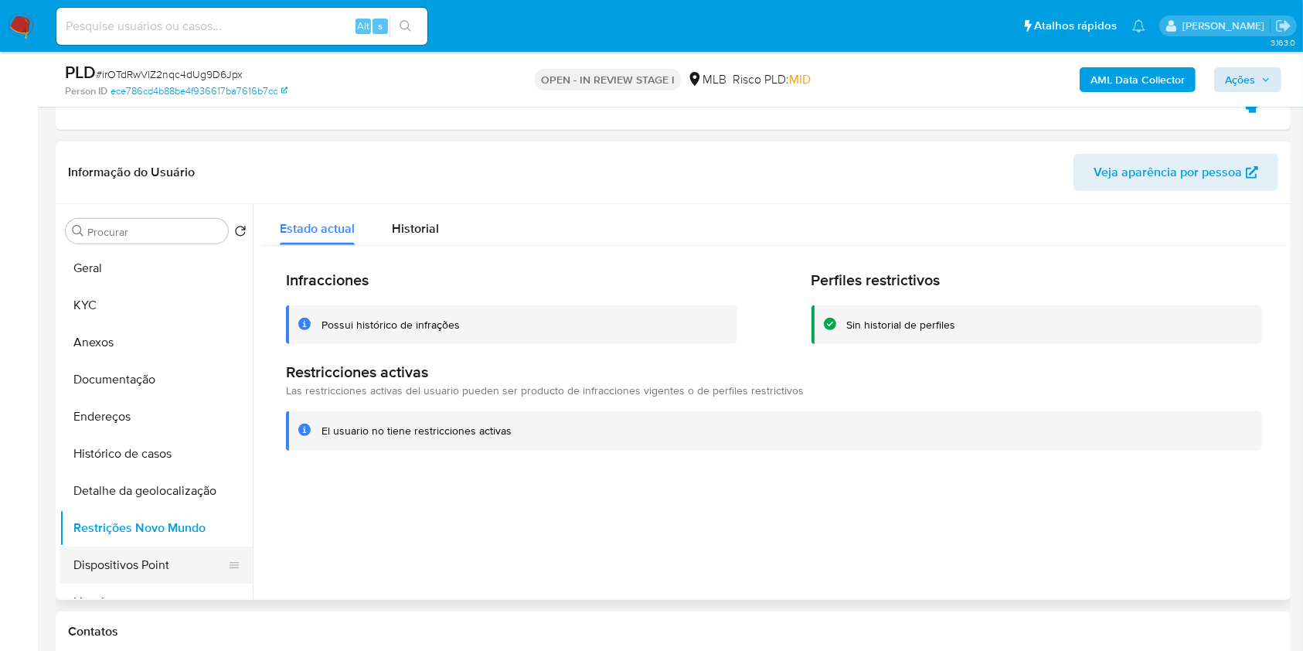
click at [168, 562] on button "Dispositivos Point" at bounding box center [149, 564] width 181 height 37
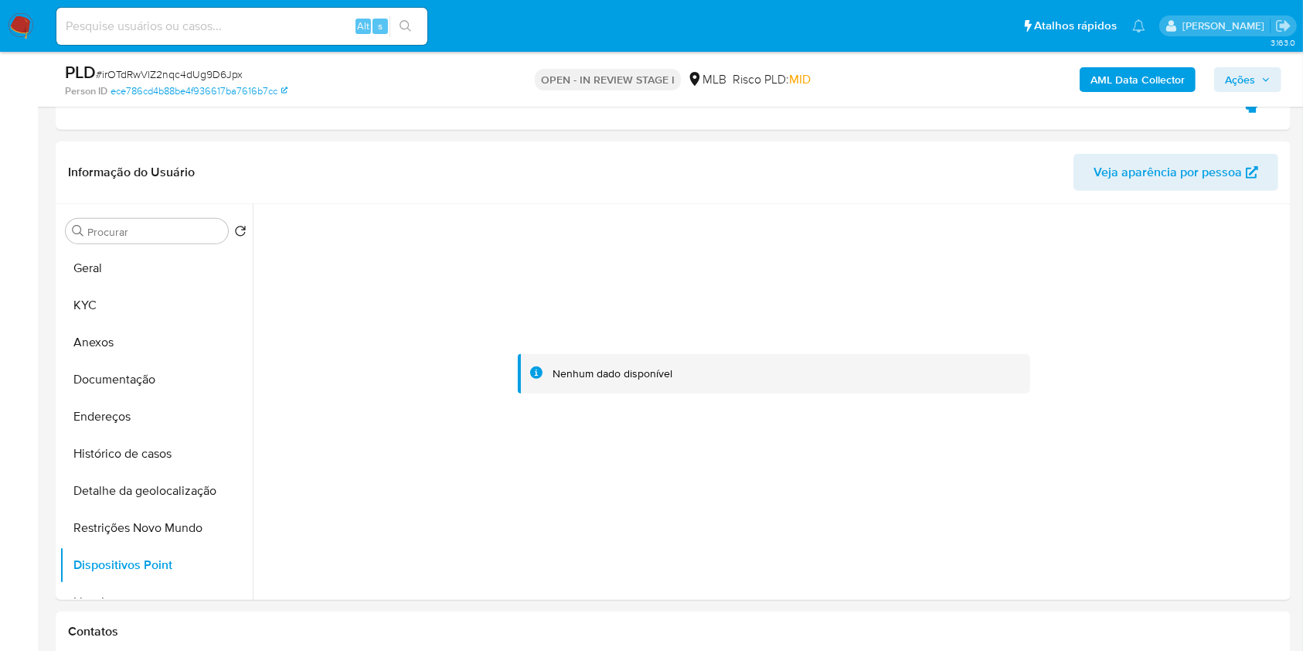
click at [1228, 67] on span "Ações" at bounding box center [1240, 79] width 30 height 25
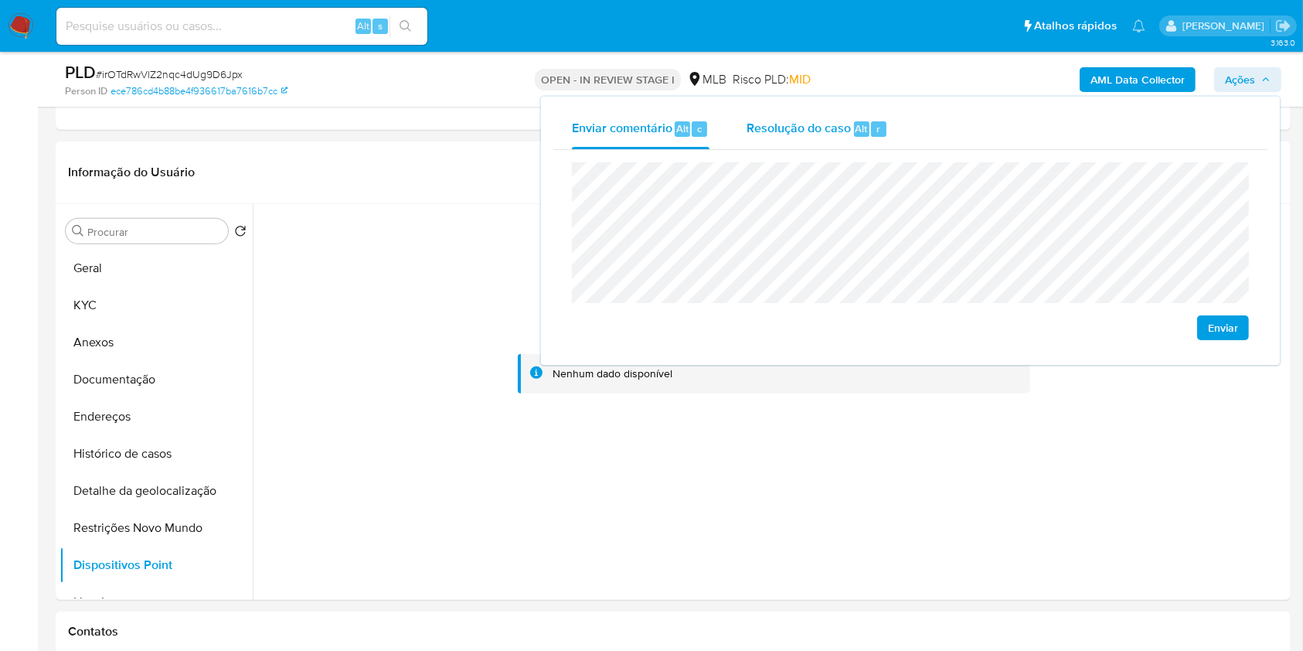
click at [830, 145] on div "Resolução do caso Alt r" at bounding box center [816, 129] width 141 height 40
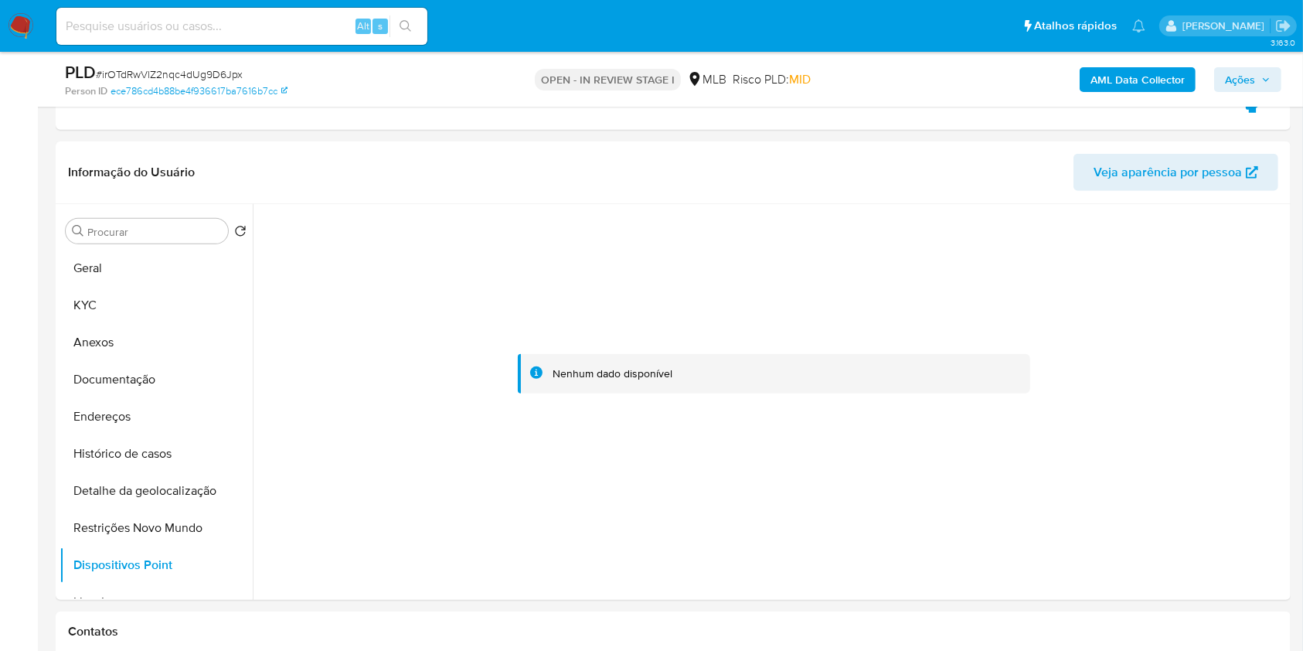
click at [1125, 83] on b "AML Data Collector" at bounding box center [1137, 79] width 94 height 25
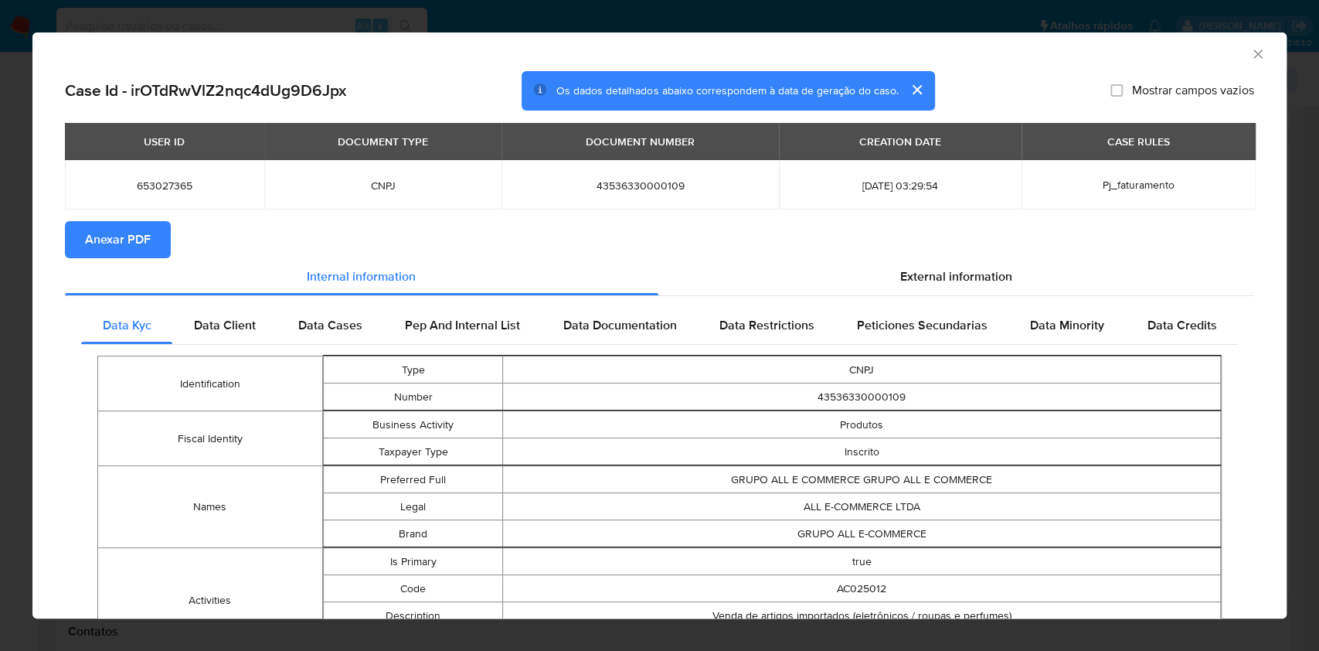
click at [130, 239] on span "Anexar PDF" at bounding box center [118, 240] width 66 height 34
click at [1250, 53] on icon "Fechar a janela" at bounding box center [1257, 53] width 15 height 15
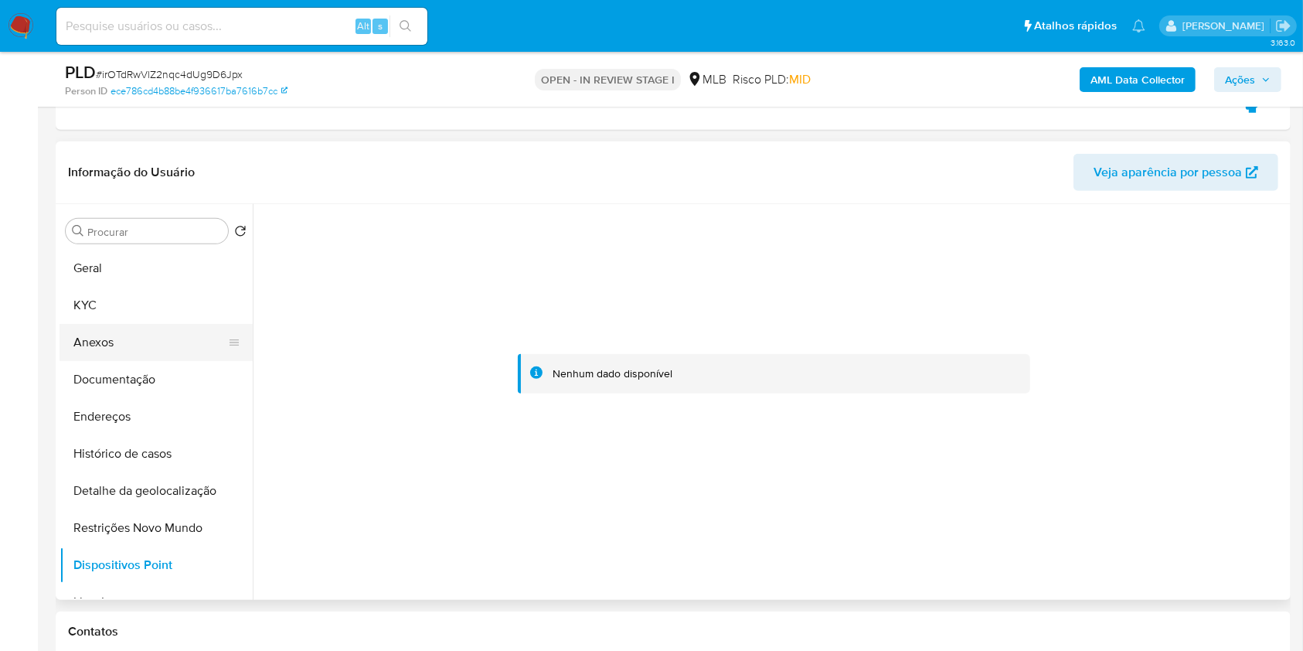
click at [181, 336] on button "Anexos" at bounding box center [149, 342] width 181 height 37
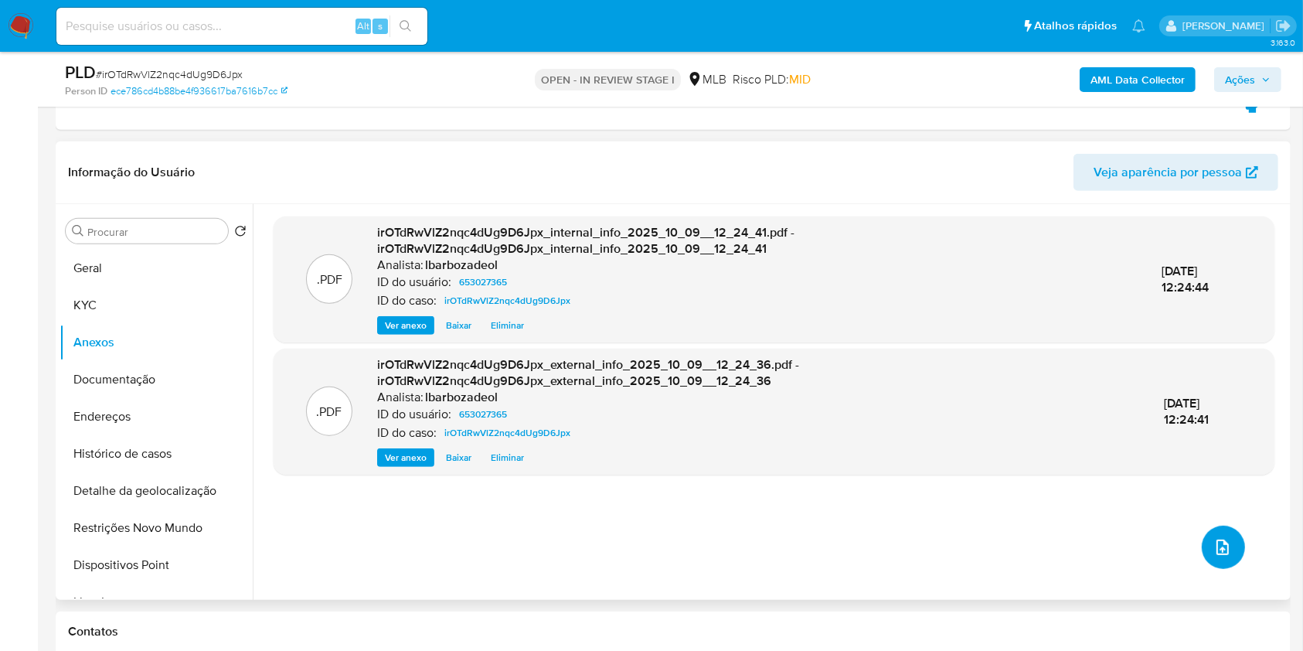
click at [1213, 542] on icon "upload-file" at bounding box center [1222, 547] width 19 height 19
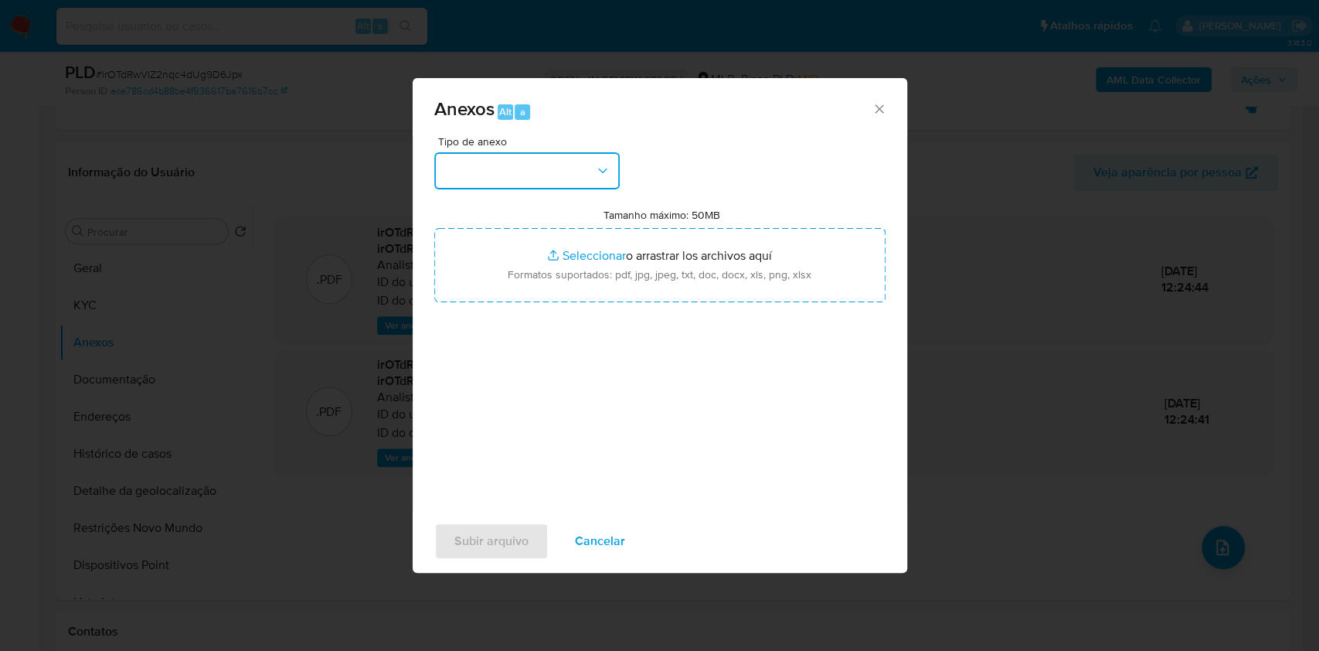
click at [580, 171] on button "button" at bounding box center [526, 170] width 185 height 37
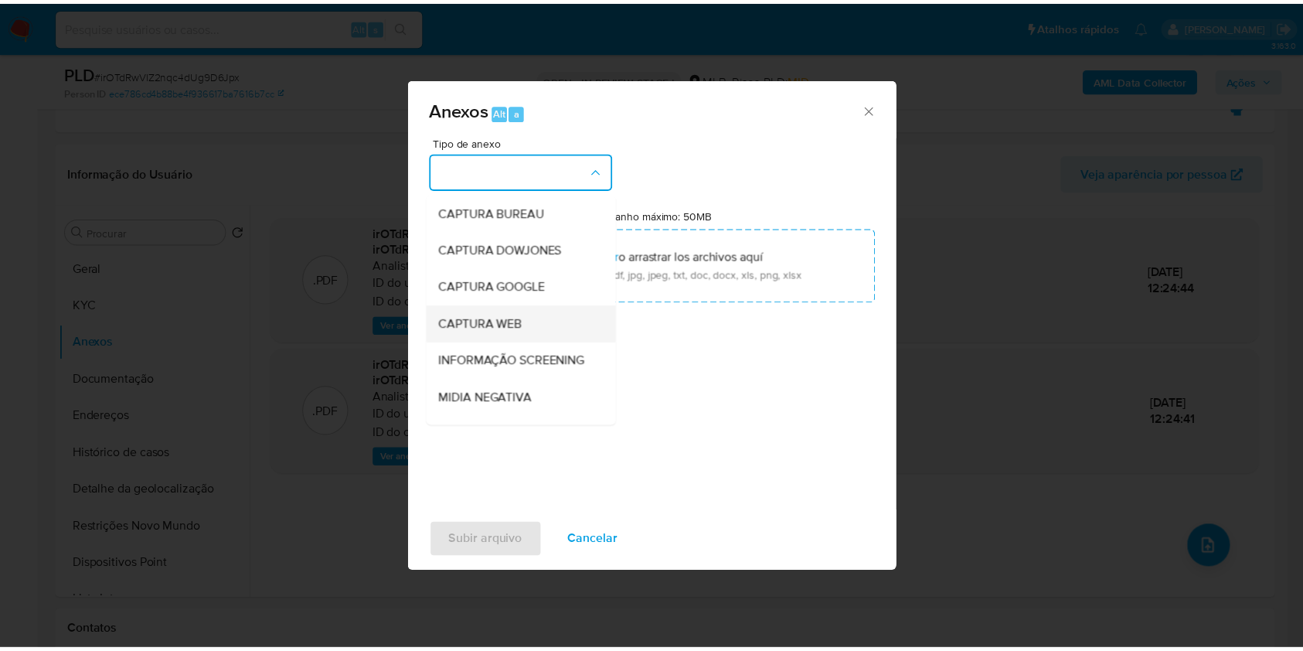
scroll to position [237, 0]
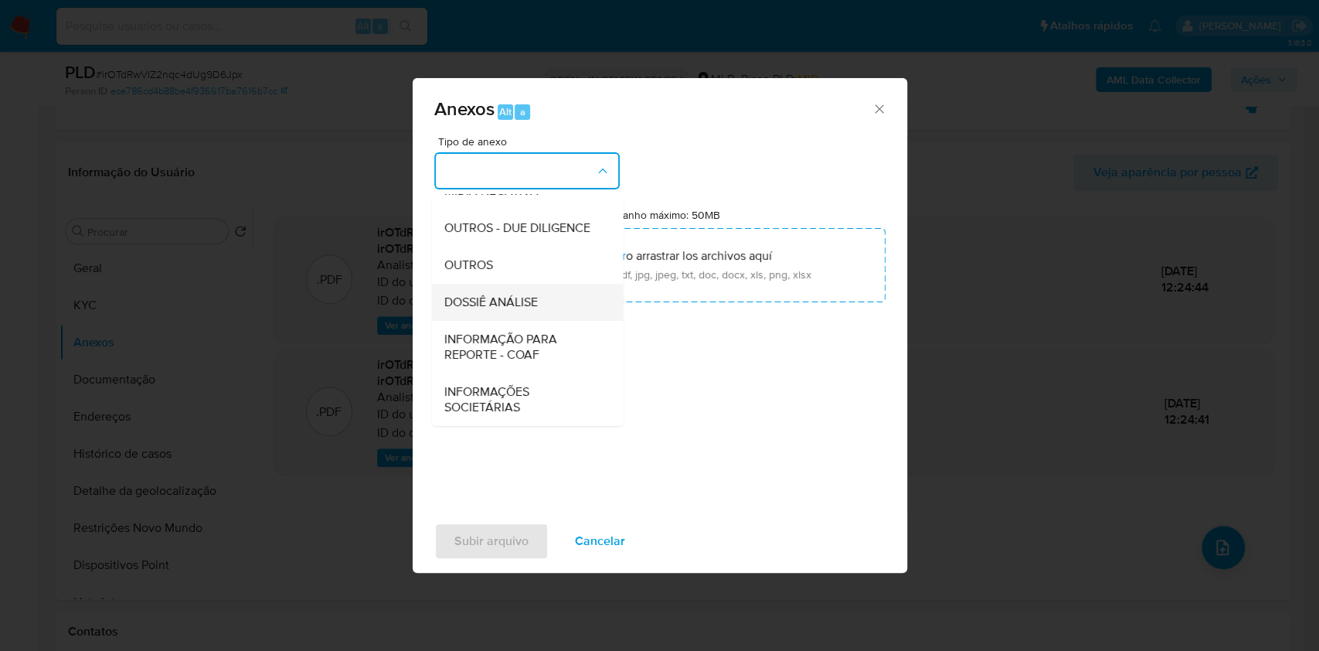
click at [519, 298] on span "DOSSIÊ ANÁLISE" at bounding box center [489, 301] width 93 height 15
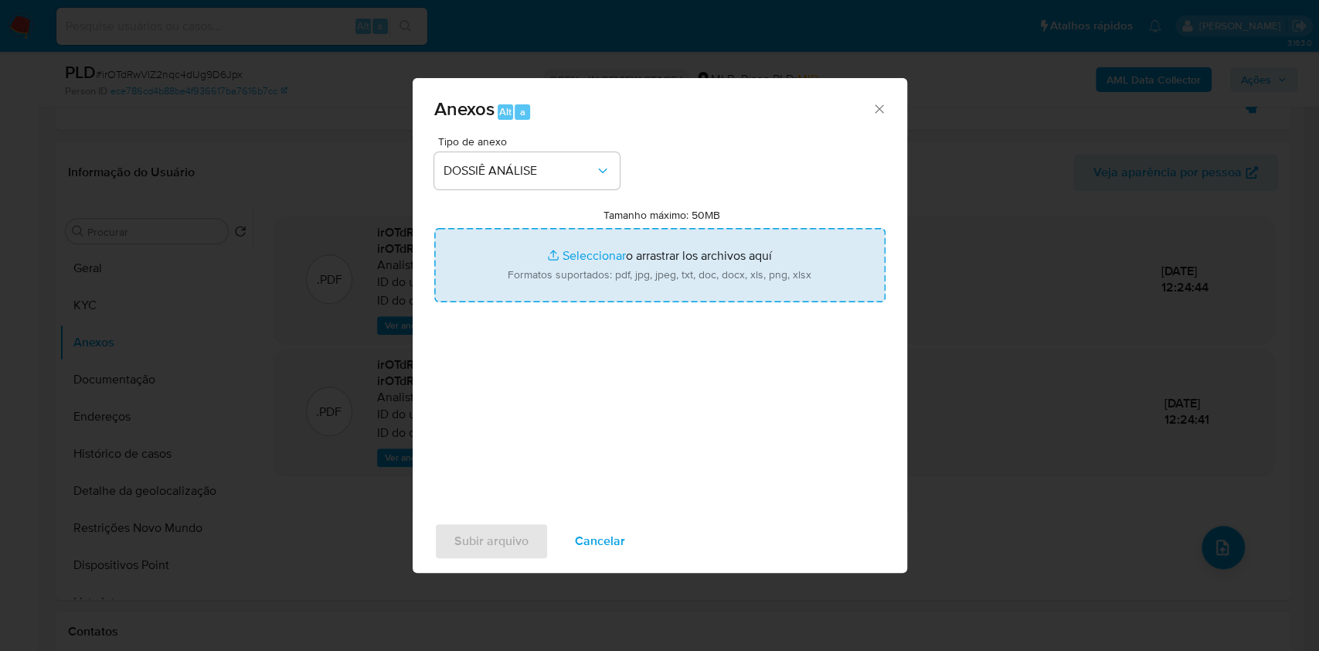
click at [644, 280] on input "Tamanho máximo: 50MB Seleccionar archivos" at bounding box center [659, 265] width 451 height 74
type input "C:\fakepath\Mulan 653027365_2025_10_09_09_24_50.xlsx"
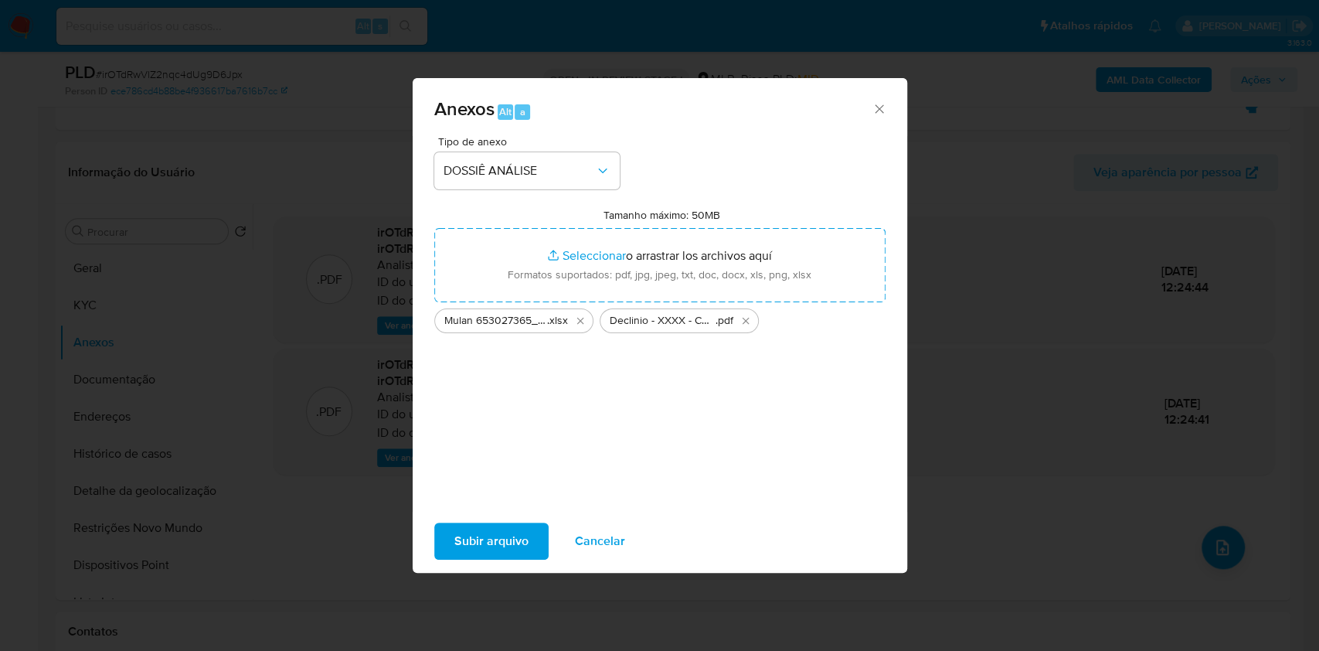
click at [453, 571] on div "Anexos Alt a Tipo de anexo DOSSIÊ ANÁLISE Tamanho máximo: 50MB Seleccionar arch…" at bounding box center [660, 325] width 494 height 494
click at [473, 549] on span "Subir arquivo" at bounding box center [491, 541] width 74 height 34
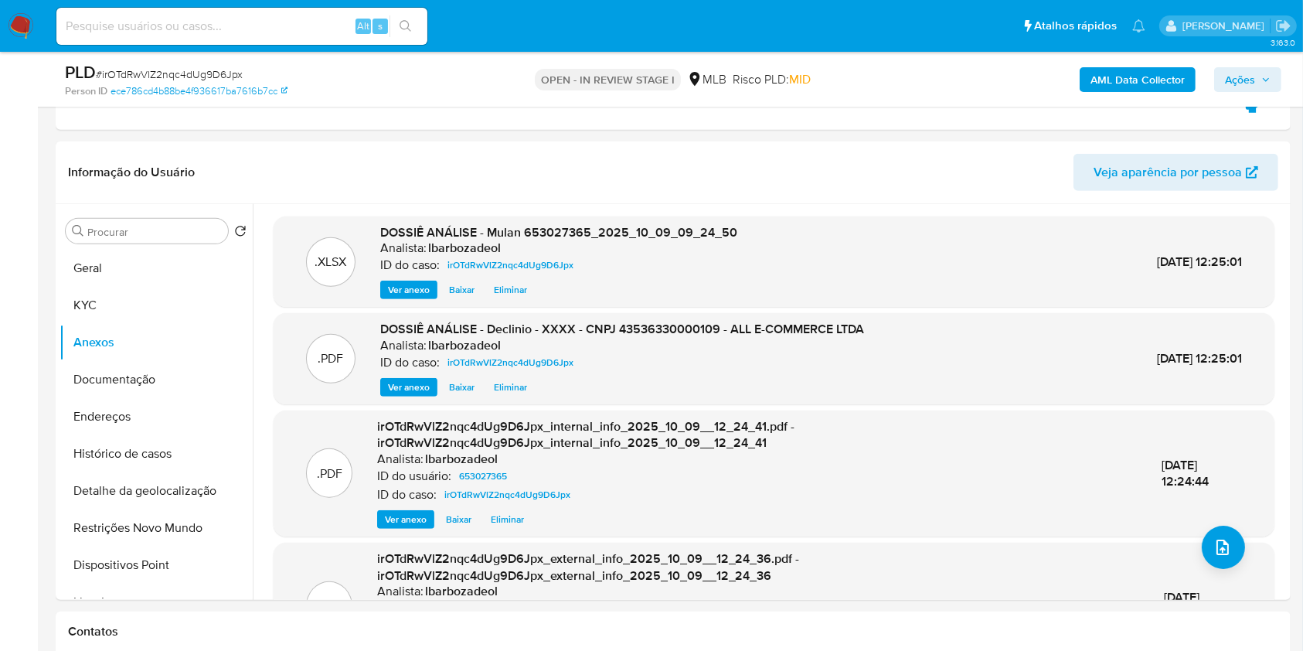
click at [1233, 71] on span "Ações" at bounding box center [1240, 79] width 30 height 25
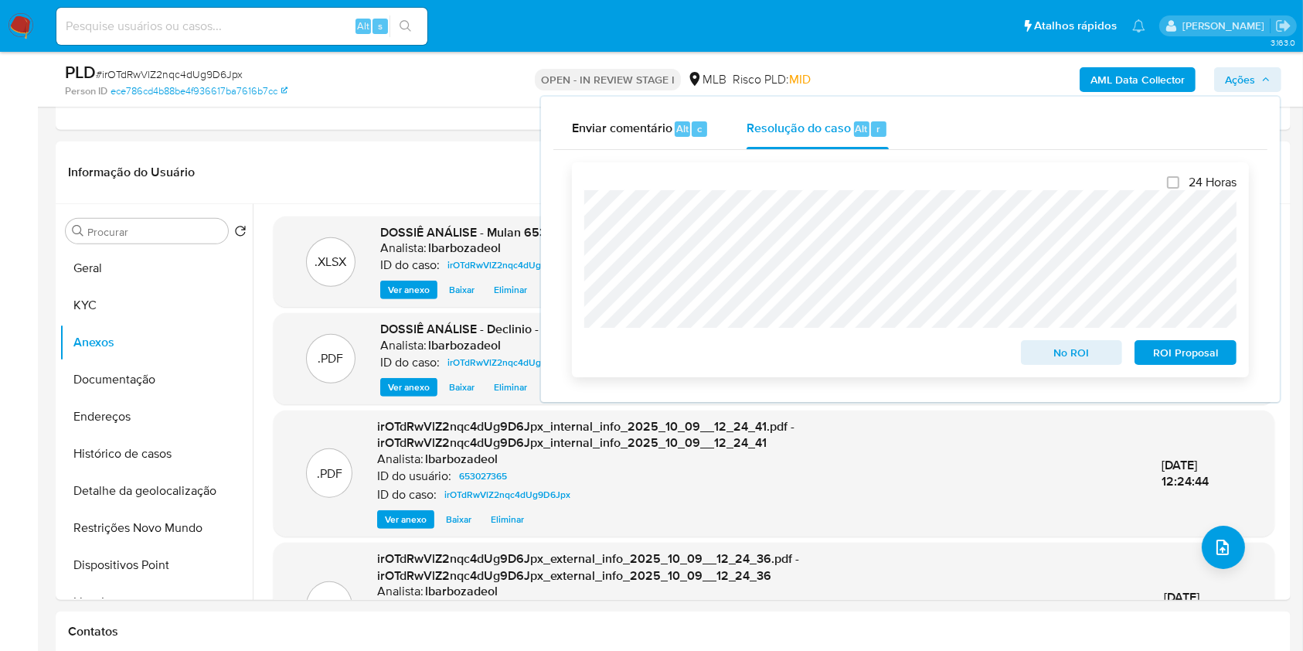
click at [1063, 352] on span "No ROI" at bounding box center [1071, 352] width 80 height 22
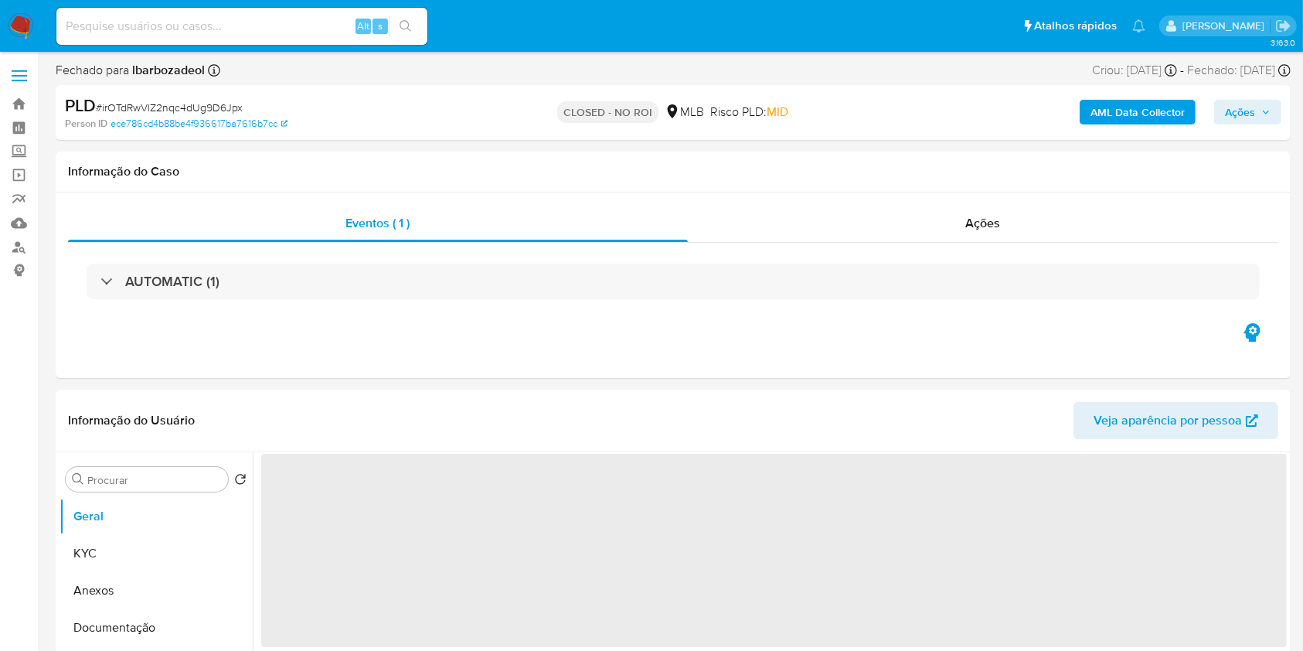
select select "10"
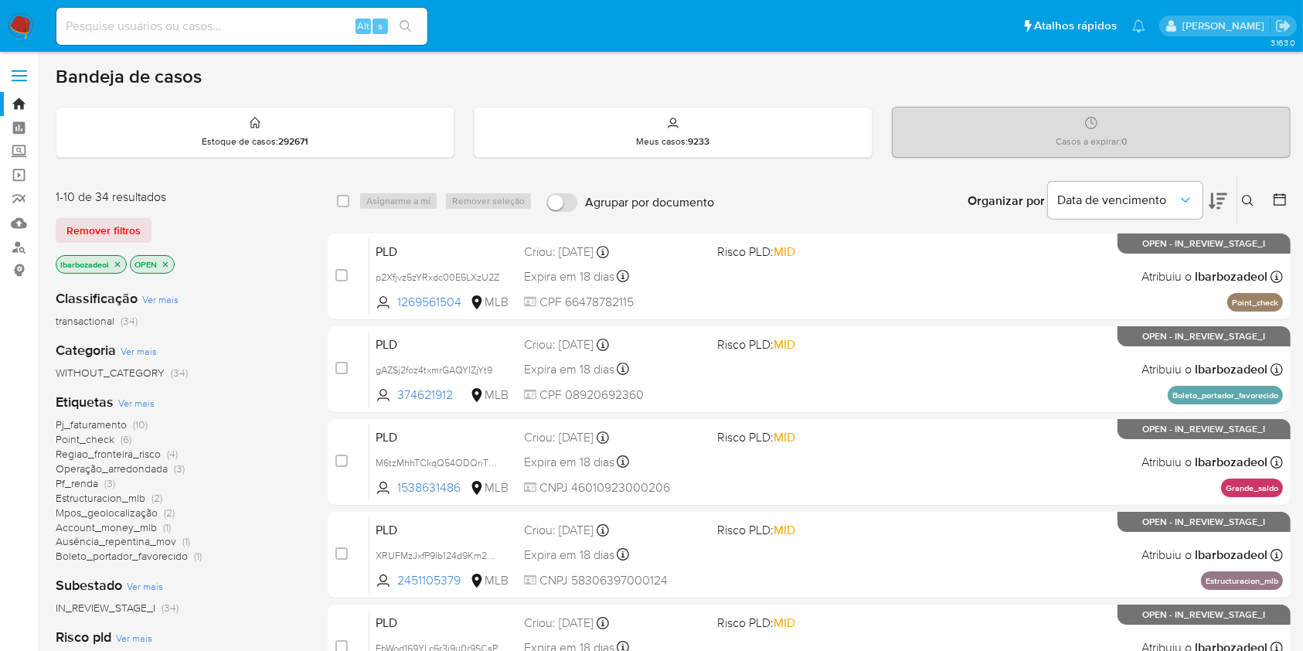
scroll to position [25, 0]
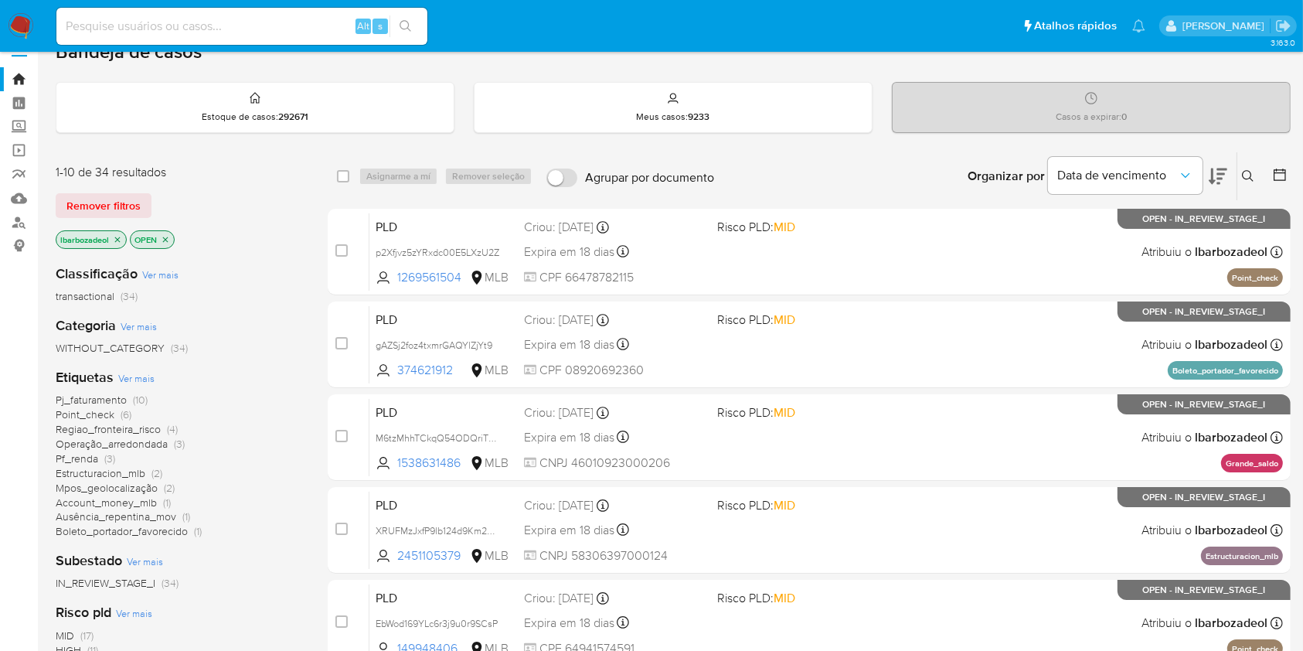
click at [90, 451] on span "Pf_renda" at bounding box center [77, 457] width 42 height 15
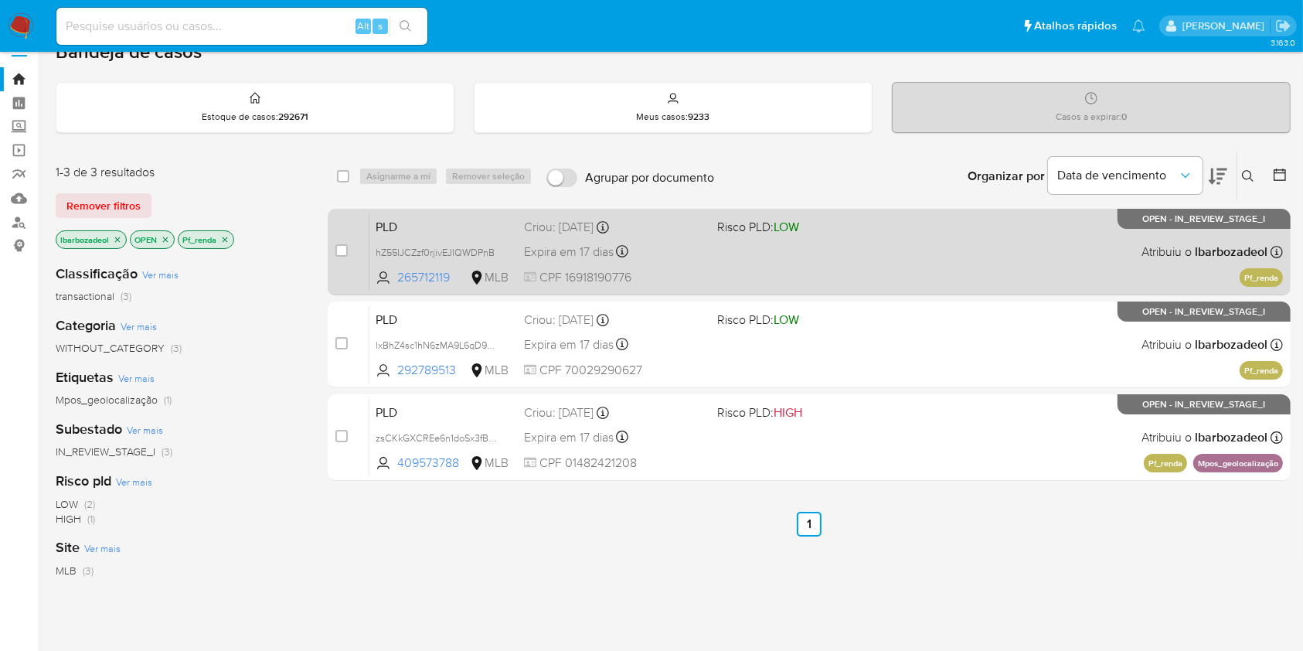
click at [831, 246] on div "PLD hZ55IJCZzf0rjivEJIQWDPnB 265712119 MLB Risco PLD: LOW Criou: 12/09/2025 Cri…" at bounding box center [825, 251] width 913 height 78
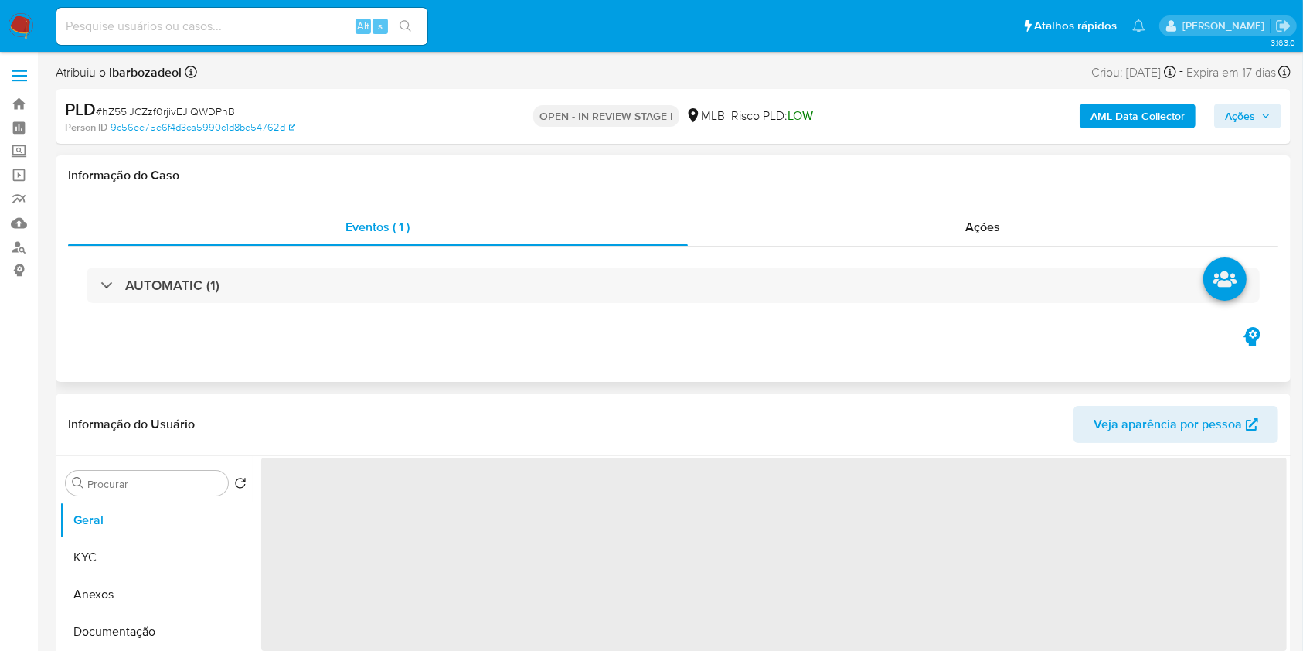
select select "10"
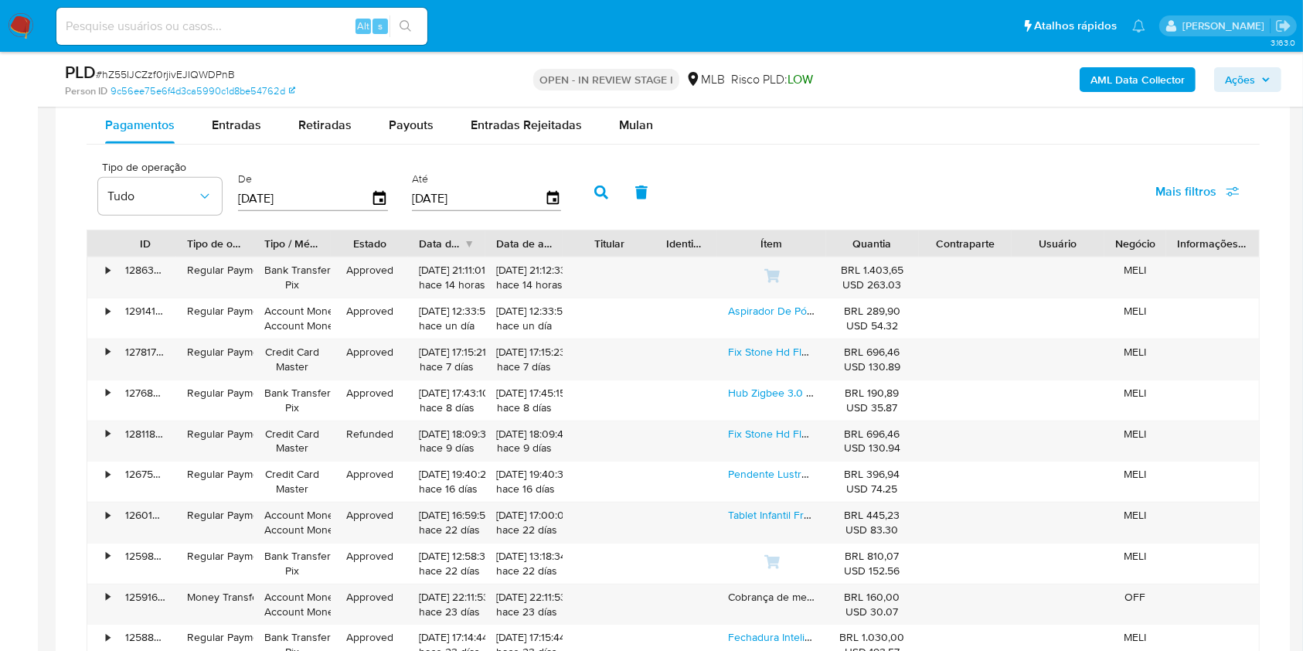
scroll to position [1137, 0]
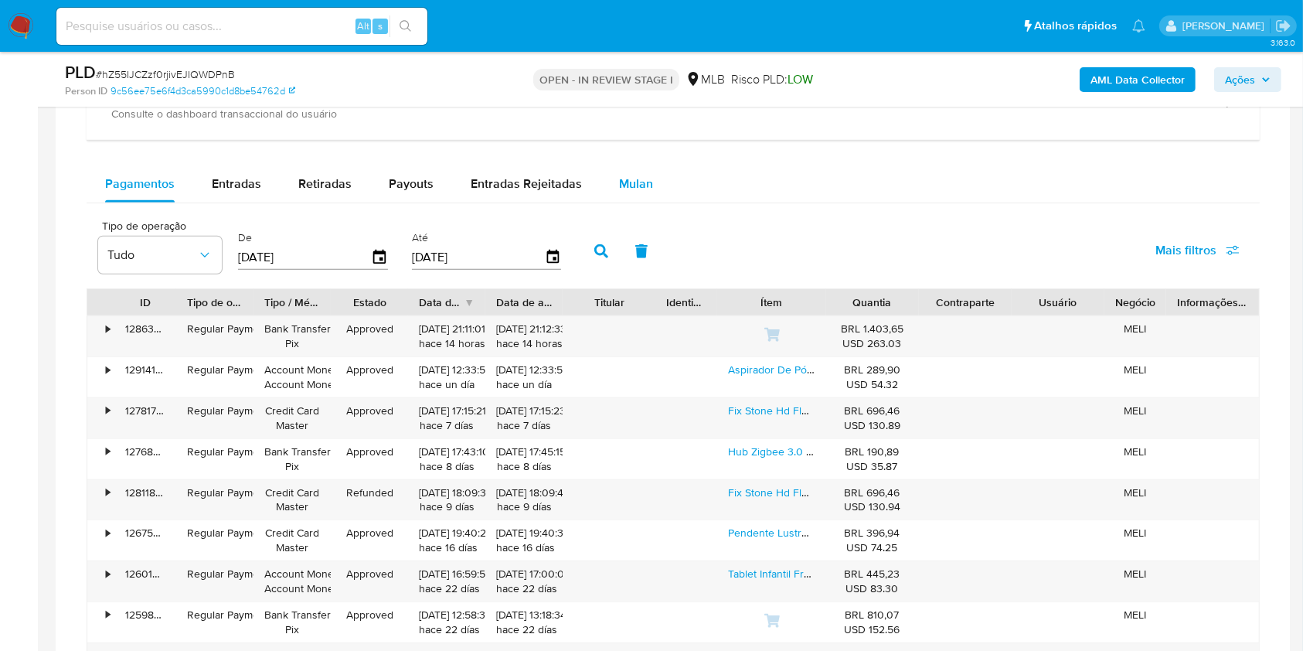
click at [613, 171] on button "Mulan" at bounding box center [635, 183] width 71 height 37
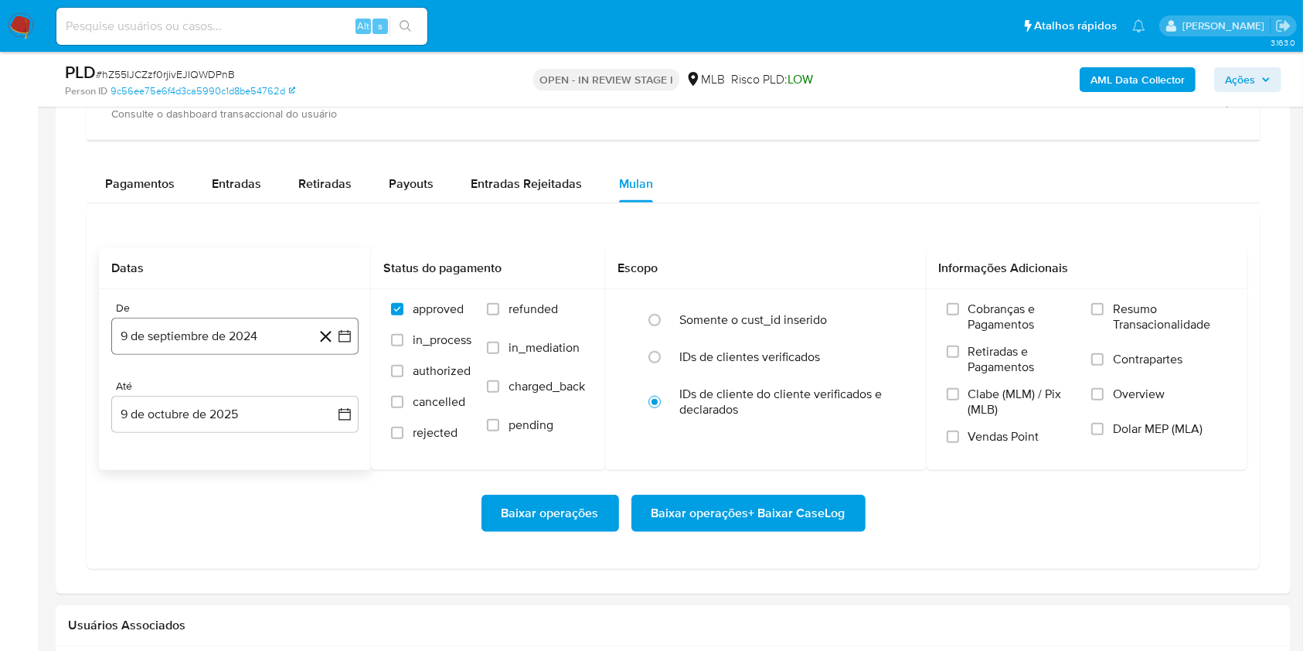
click at [245, 335] on button "9 de septiembre de 2024" at bounding box center [234, 336] width 247 height 37
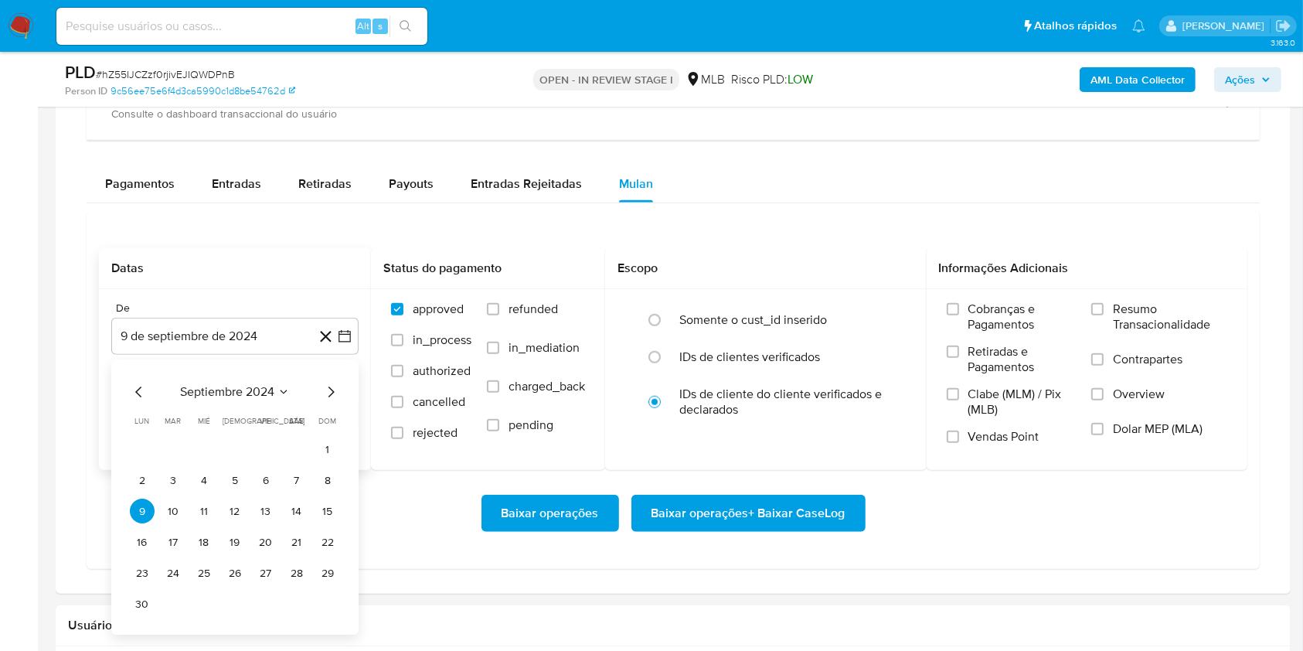
click at [270, 388] on span "septiembre 2024" at bounding box center [227, 392] width 94 height 15
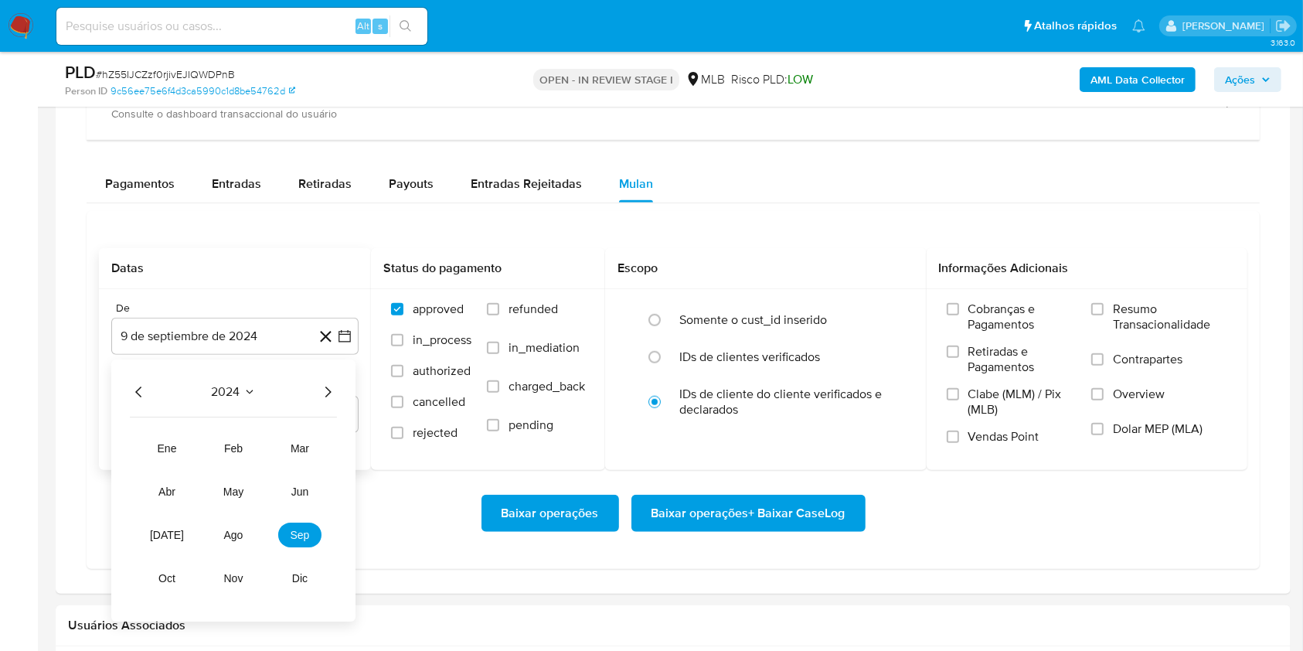
click at [325, 387] on icon "Año siguiente" at bounding box center [328, 392] width 6 height 11
click at [274, 495] on tr "ene feb mar abr may jun jul ago sep oct nov dic" at bounding box center [233, 514] width 176 height 155
click at [246, 525] on button "ago" at bounding box center [233, 535] width 43 height 25
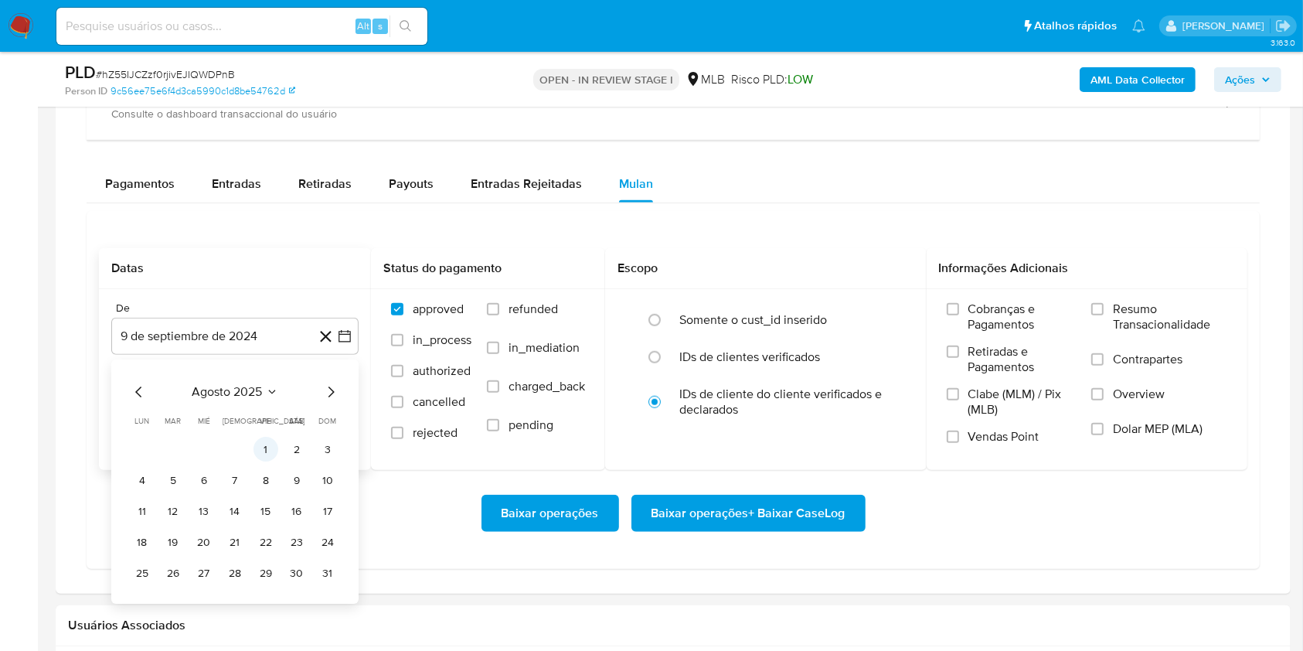
click at [270, 448] on button "1" at bounding box center [265, 449] width 25 height 25
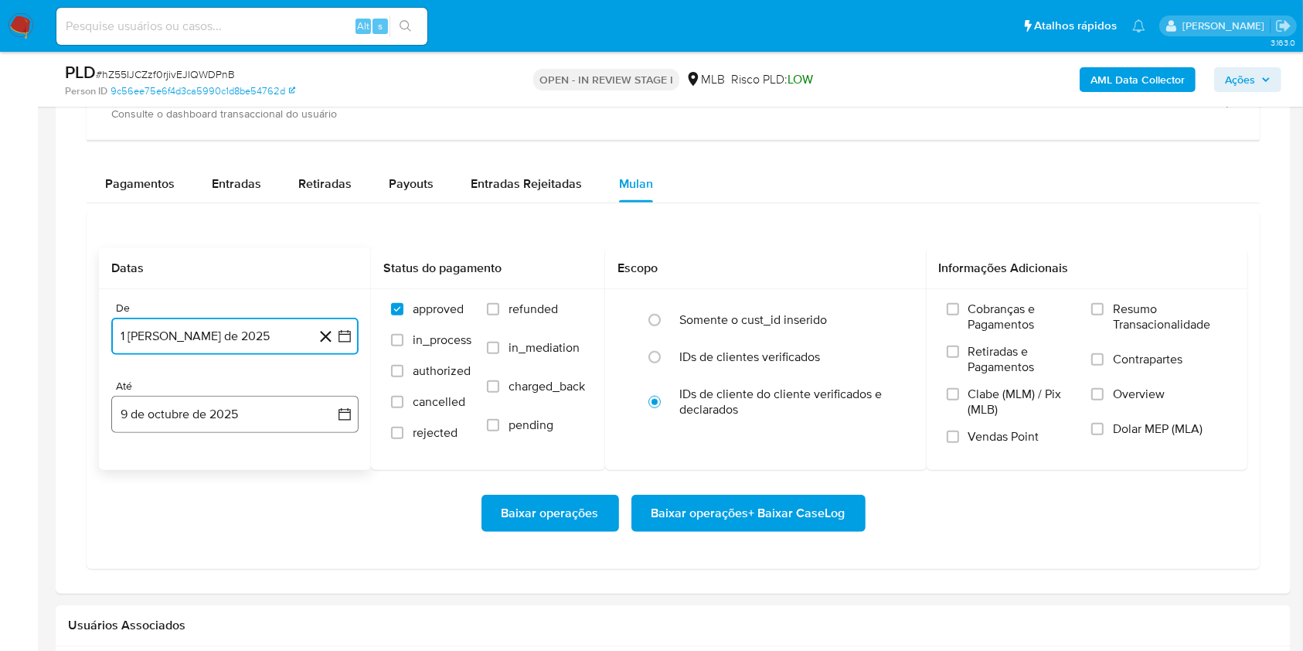
click at [257, 409] on button "9 de octubre de 2025" at bounding box center [234, 414] width 247 height 37
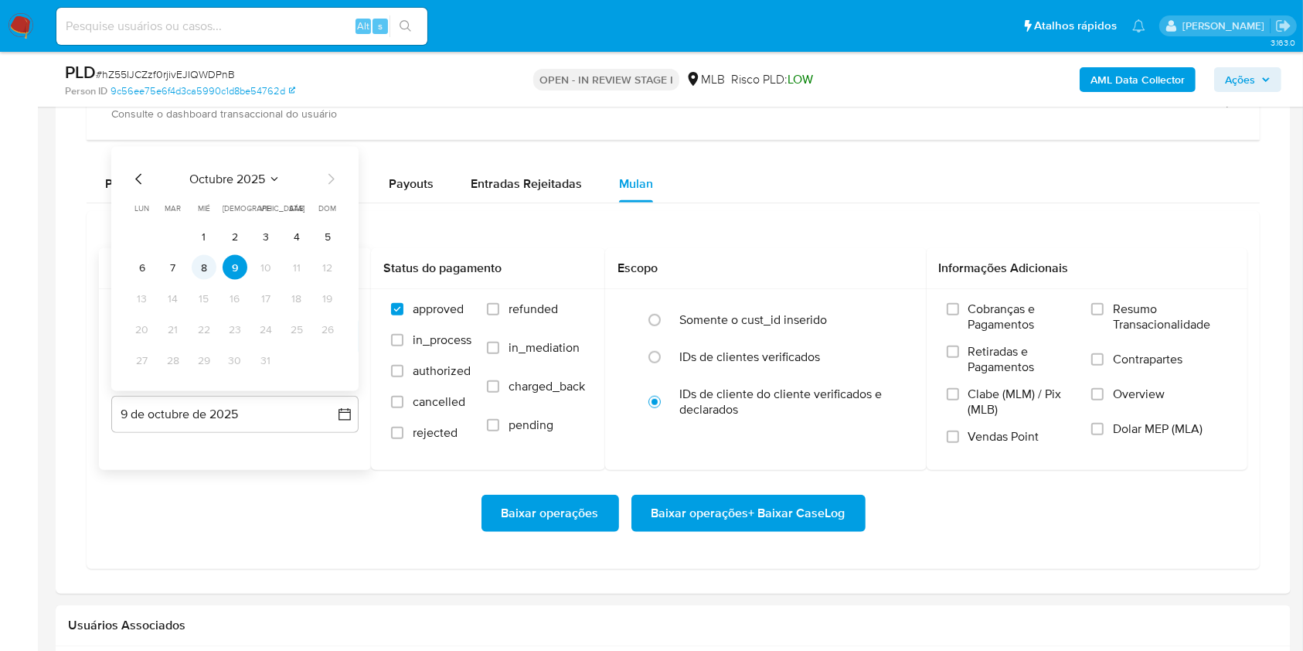
click at [206, 265] on button "8" at bounding box center [204, 267] width 25 height 25
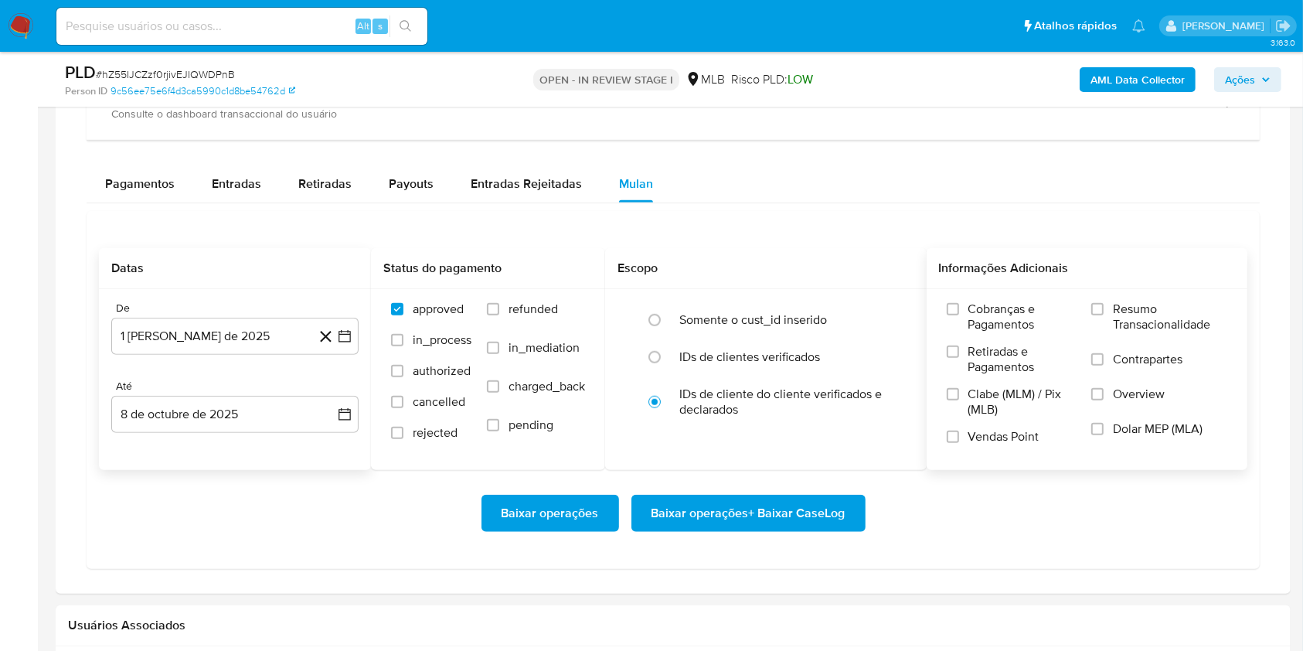
click at [1124, 313] on span "Resumo Transacionalidade" at bounding box center [1170, 316] width 114 height 31
click at [1103, 313] on input "Resumo Transacionalidade" at bounding box center [1097, 309] width 12 height 12
click at [770, 516] on span "Baixar operações + Baixar CaseLog" at bounding box center [748, 513] width 194 height 34
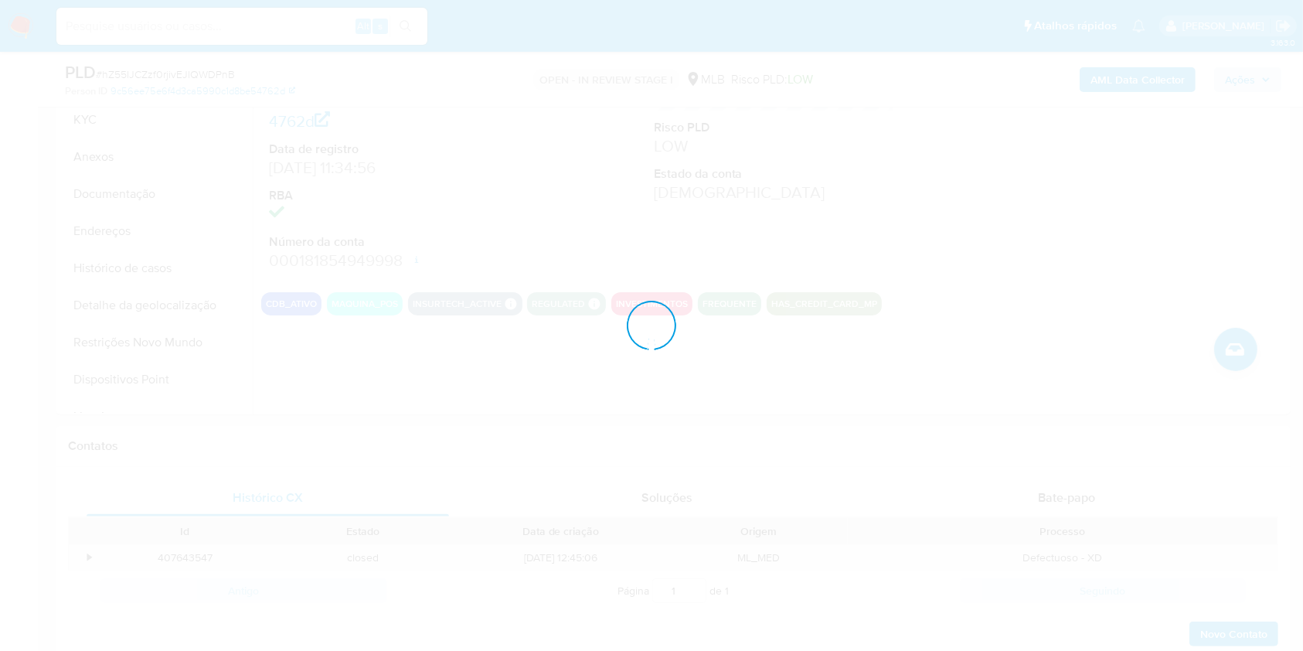
scroll to position [0, 0]
